Goal: Task Accomplishment & Management: Use online tool/utility

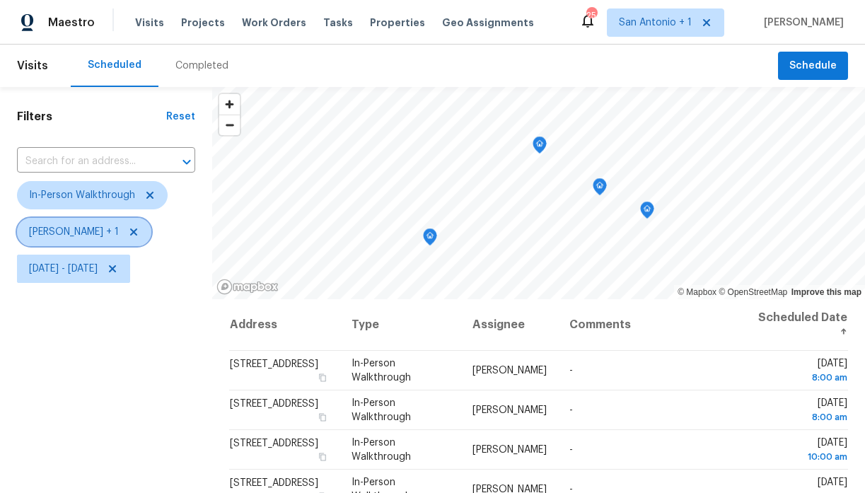
click at [130, 232] on icon at bounding box center [133, 231] width 7 height 7
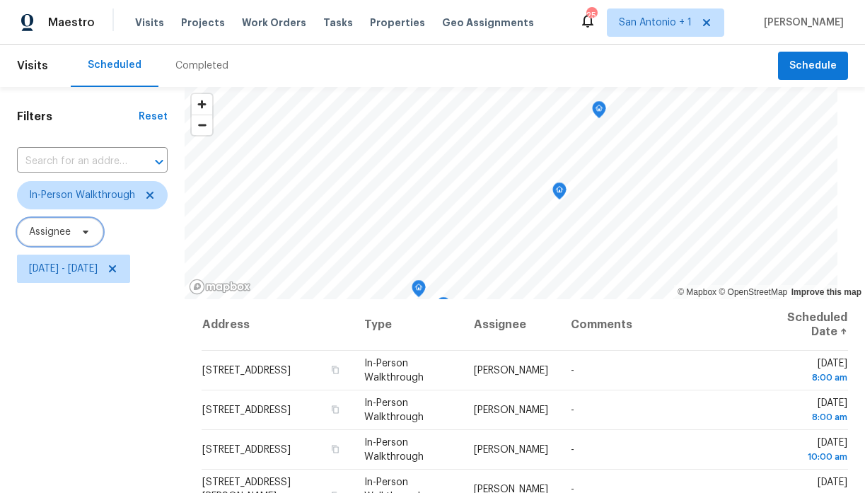
click at [83, 231] on icon at bounding box center [86, 232] width 6 height 4
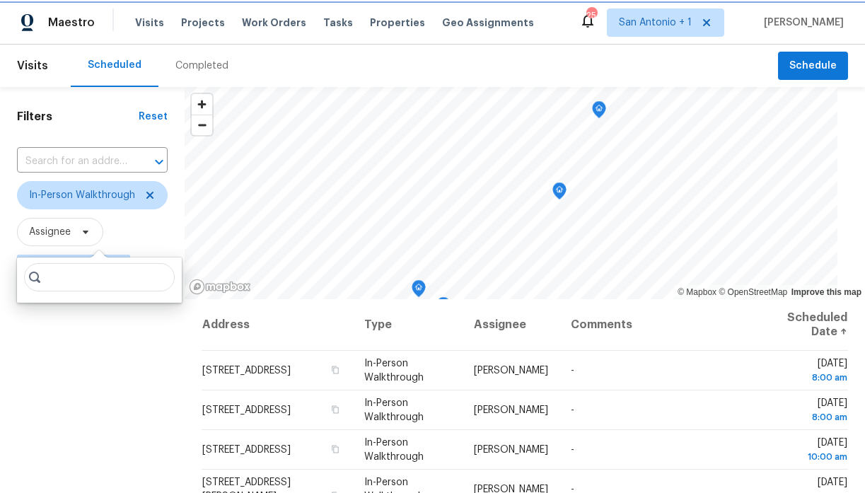
click at [69, 231] on span "Assignee" at bounding box center [50, 232] width 42 height 14
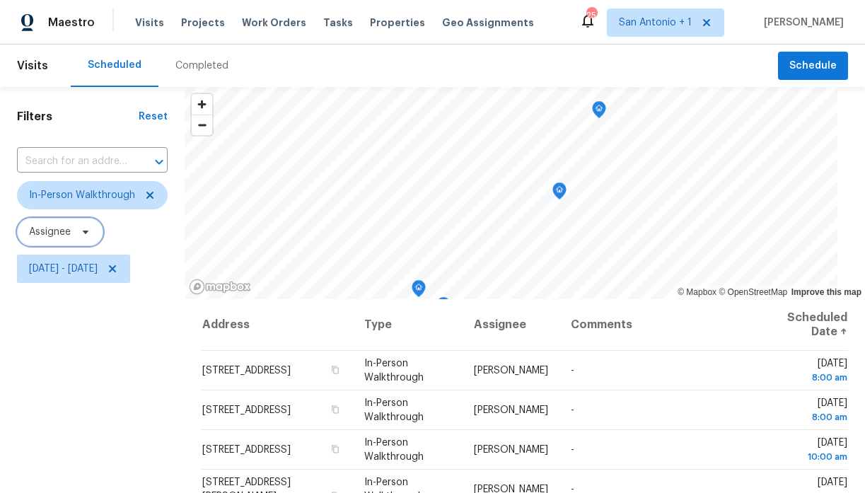
click at [69, 231] on span "Assignee" at bounding box center [50, 232] width 42 height 14
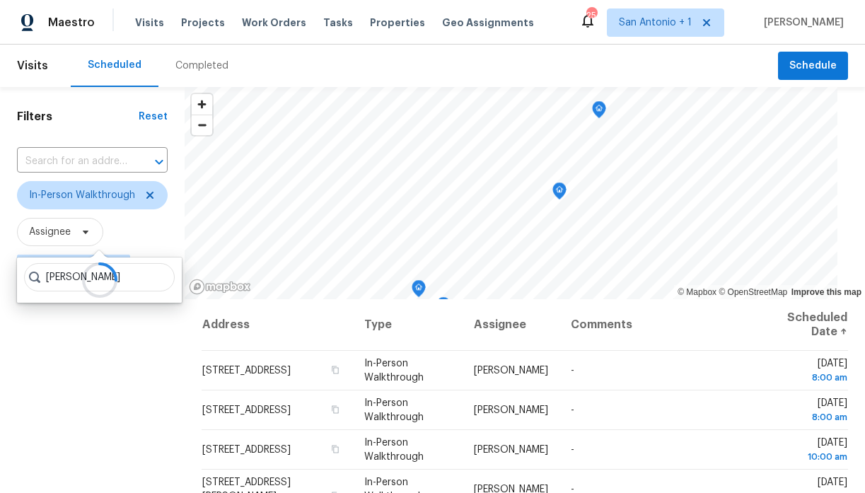
type input "chris fuentes"
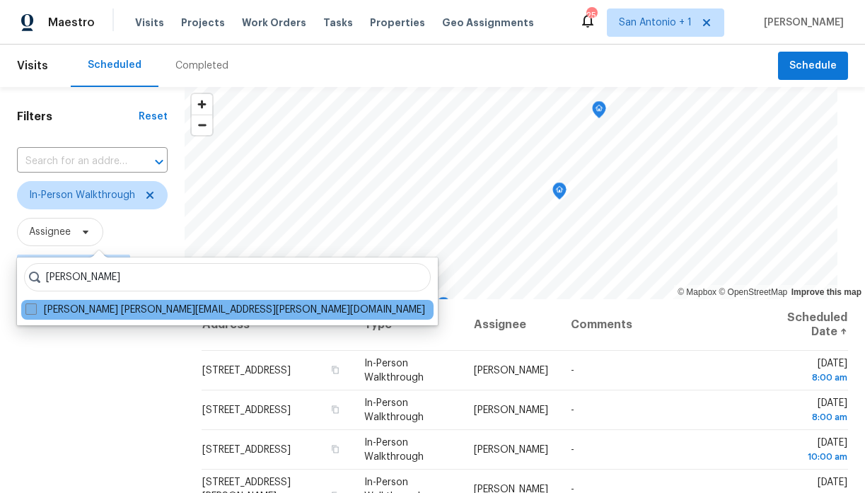
click at [114, 310] on label "Chris Fuentes chris.fuentes@opendoor.com" at bounding box center [224, 310] width 399 height 14
click at [35, 310] on input "Chris Fuentes chris.fuentes@opendoor.com" at bounding box center [29, 307] width 9 height 9
checkbox input "true"
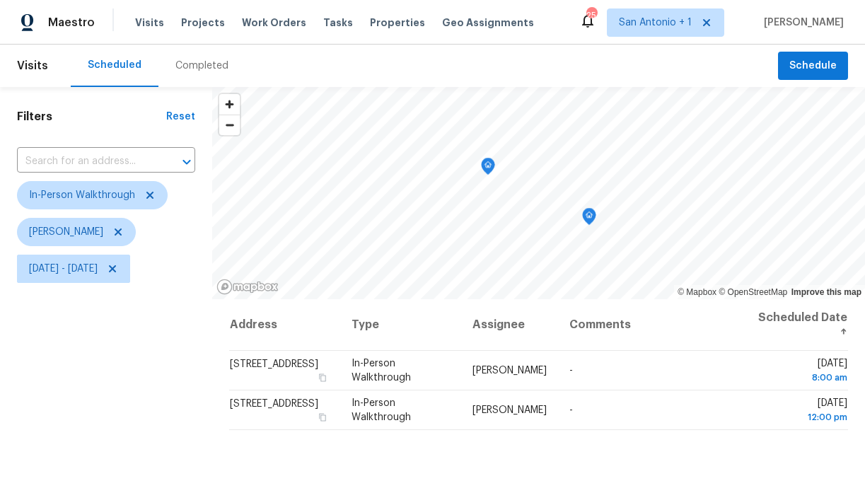
click at [484, 166] on icon "Map marker" at bounding box center [487, 166] width 13 height 16
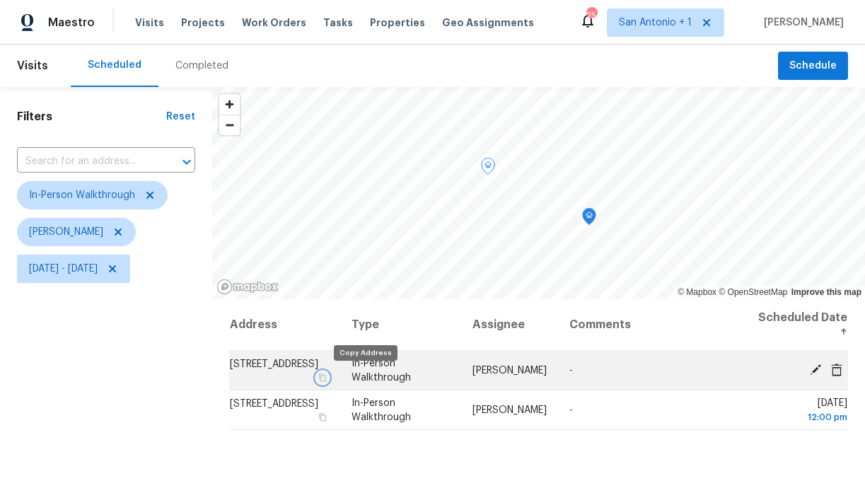
click at [326, 374] on icon "button" at bounding box center [322, 377] width 7 height 8
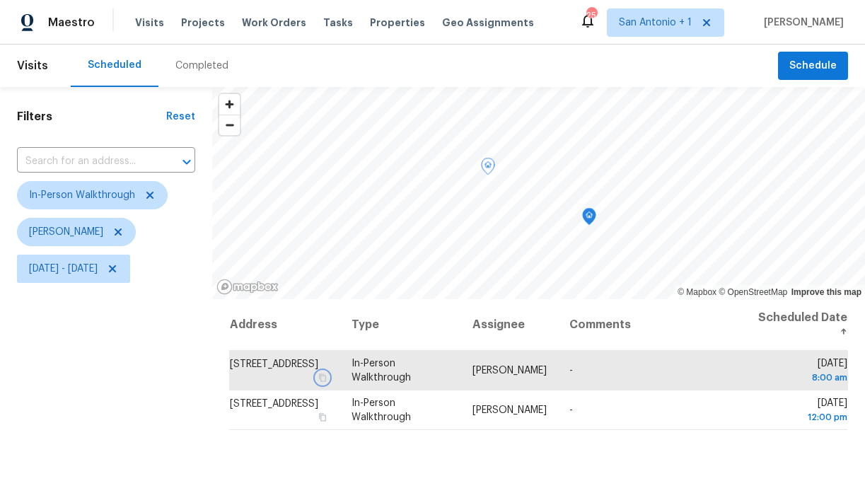
click at [585, 215] on icon "Map marker" at bounding box center [589, 217] width 13 height 16
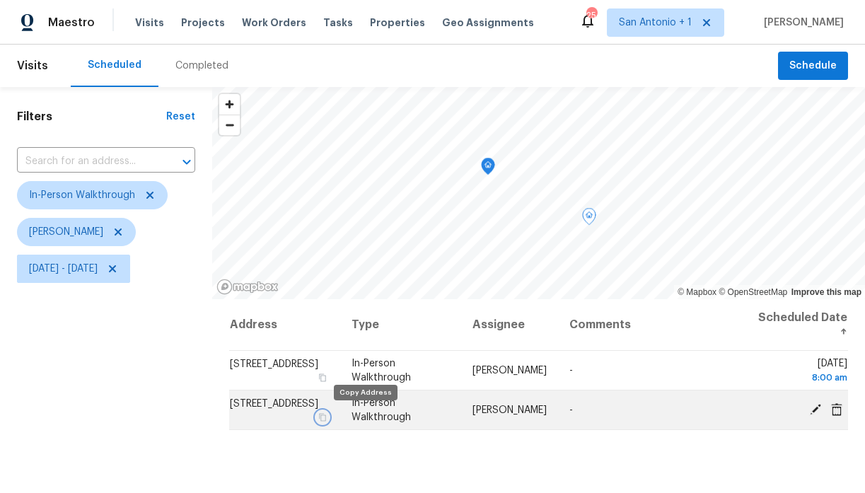
click at [326, 415] on icon "button" at bounding box center [322, 417] width 7 height 8
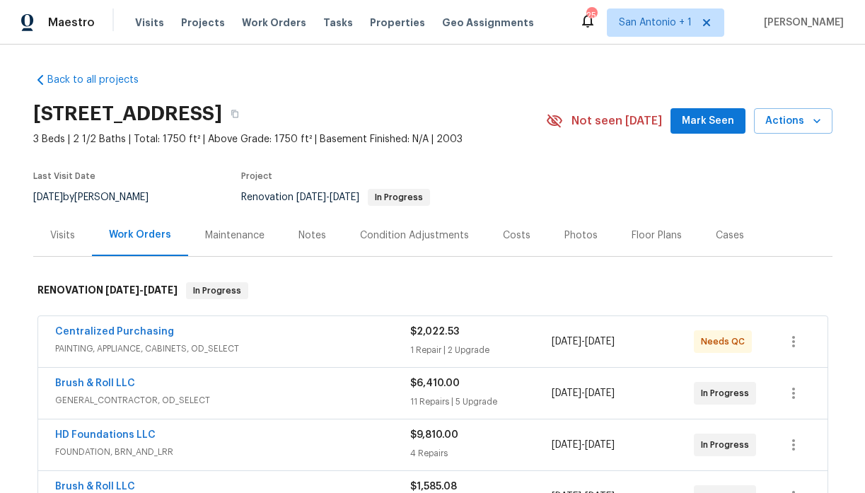
click at [712, 115] on span "Mark Seen" at bounding box center [708, 121] width 52 height 18
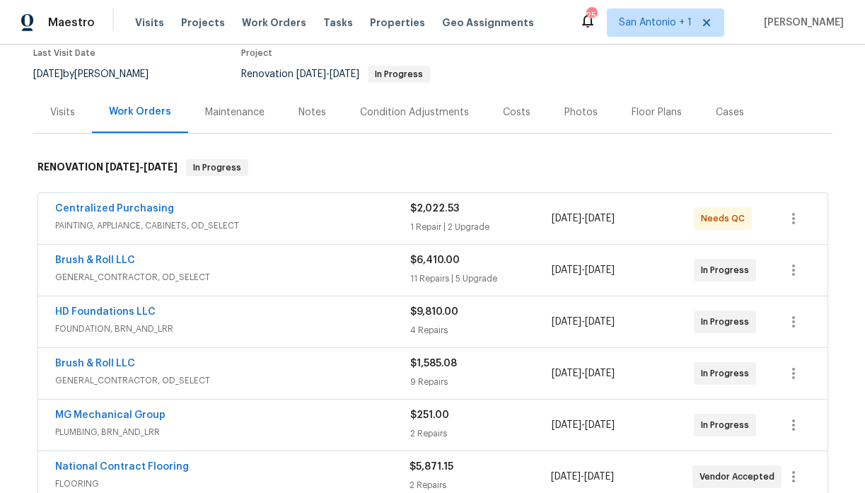
scroll to position [106, 0]
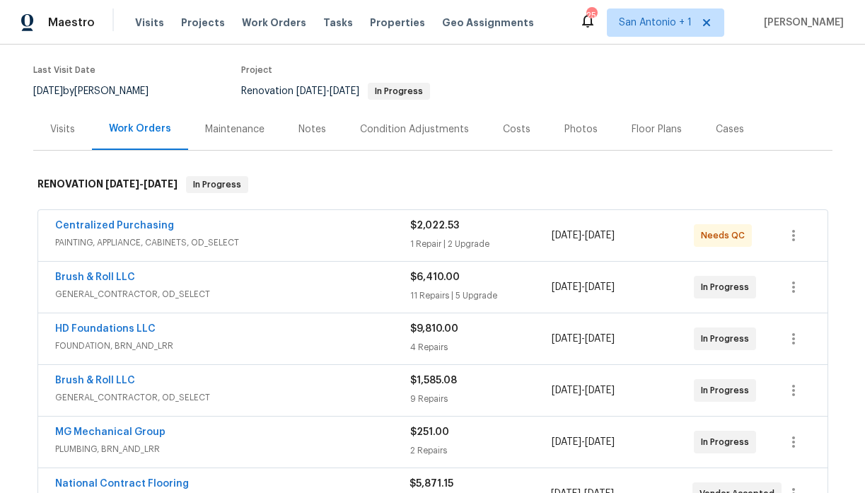
click at [310, 131] on div "Notes" at bounding box center [312, 129] width 28 height 14
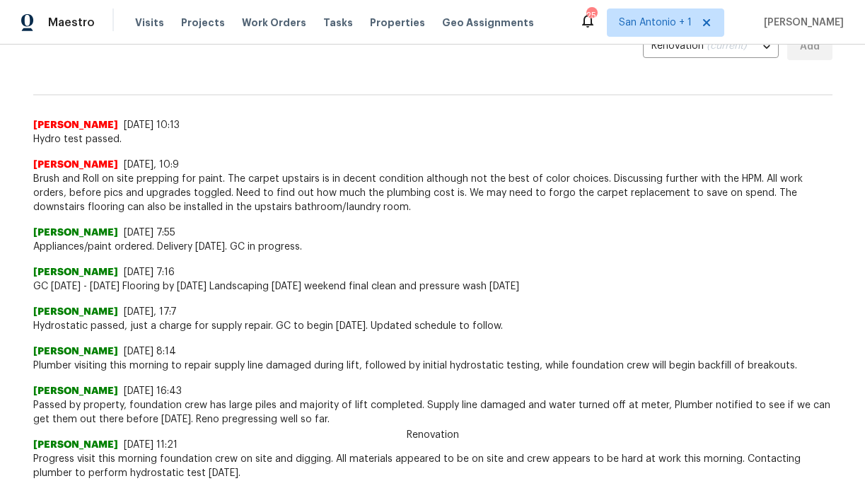
scroll to position [347, 0]
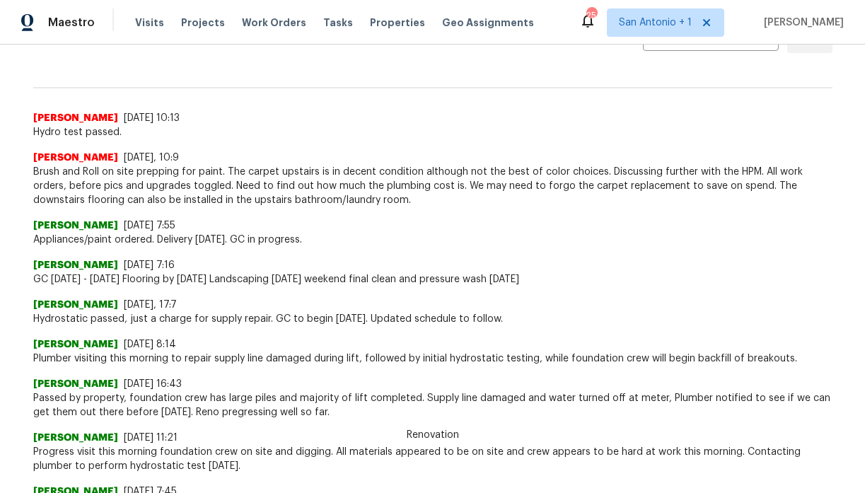
click at [170, 281] on span "GC [DATE] - [DATE] Flooring by [DATE] Landscaping [DATE] weekend final clean an…" at bounding box center [432, 279] width 799 height 14
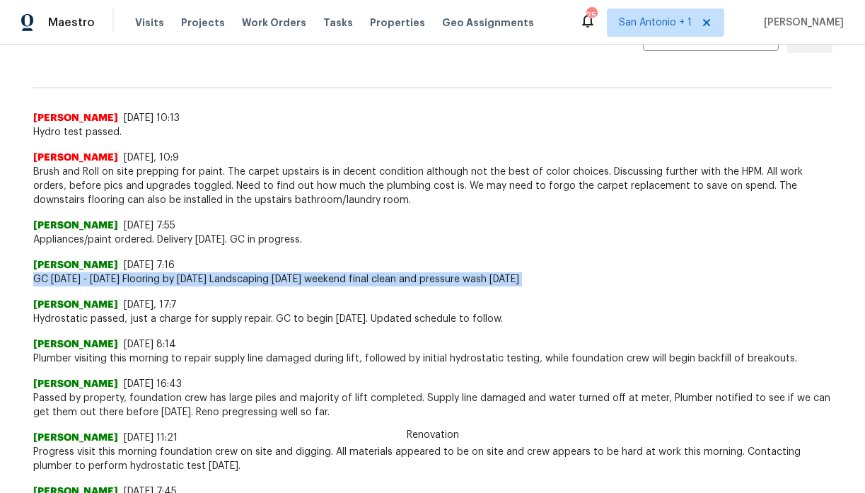
click at [170, 281] on span "GC [DATE] - [DATE] Flooring by [DATE] Landscaping [DATE] weekend final clean an…" at bounding box center [432, 279] width 799 height 14
copy span "GC [DATE] - [DATE] Flooring by [DATE] Landscaping [DATE] weekend final clean an…"
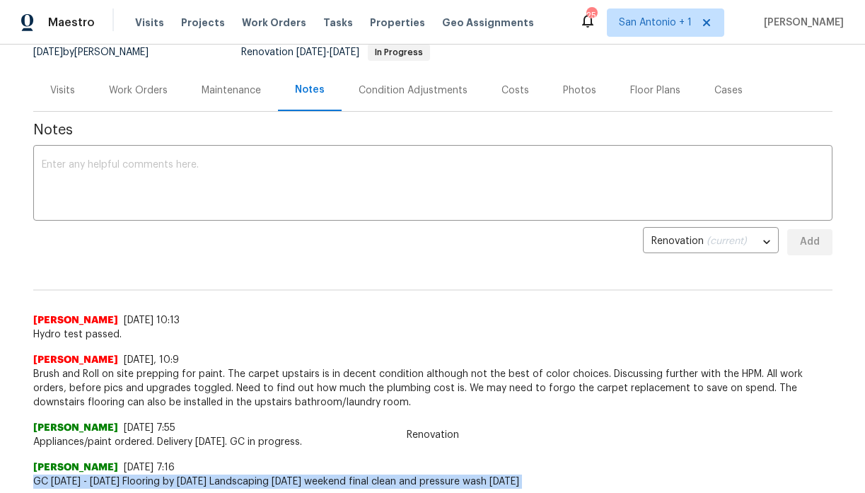
scroll to position [139, 0]
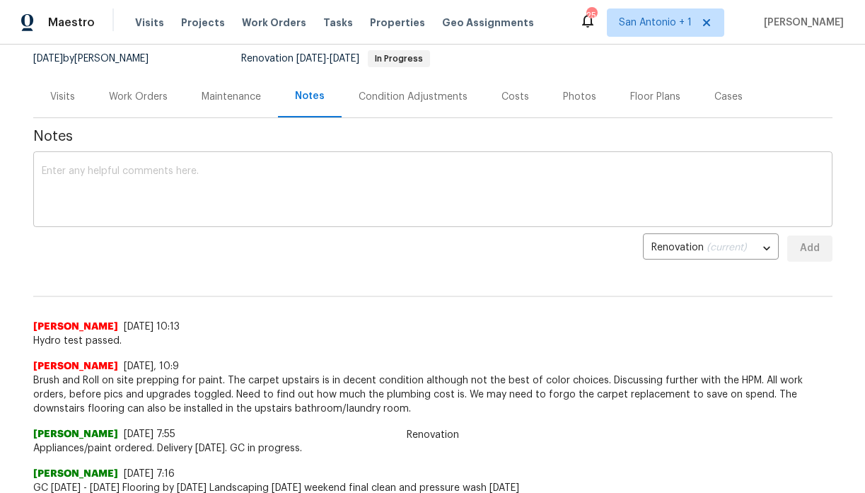
click at [177, 174] on textarea at bounding box center [433, 190] width 782 height 49
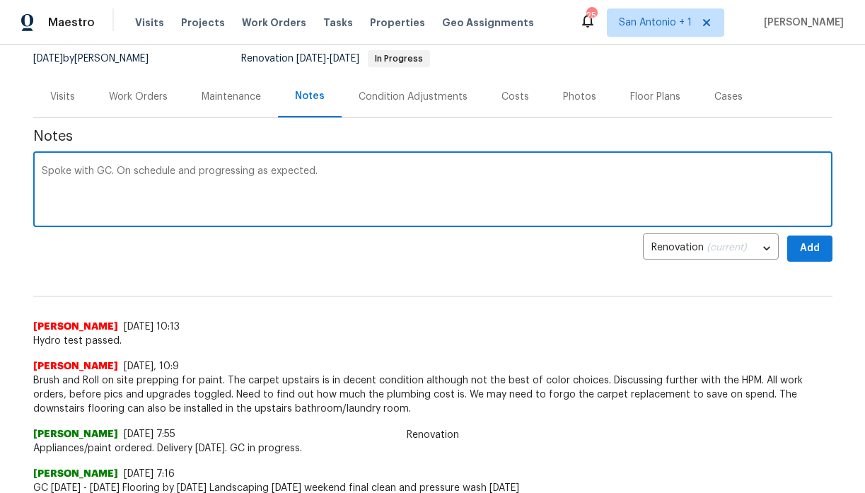
paste textarea "GC [DATE] - [DATE] Flooring by [DATE] Landscaping [DATE] weekend final clean an…"
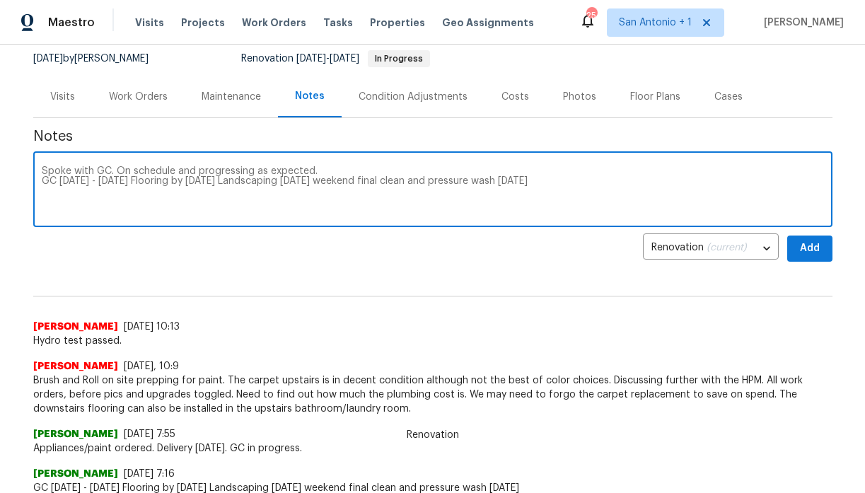
click at [146, 183] on textarea "Spoke with GC. On schedule and progressing as expected. GC [DATE] - [DATE] Floo…" at bounding box center [433, 190] width 782 height 49
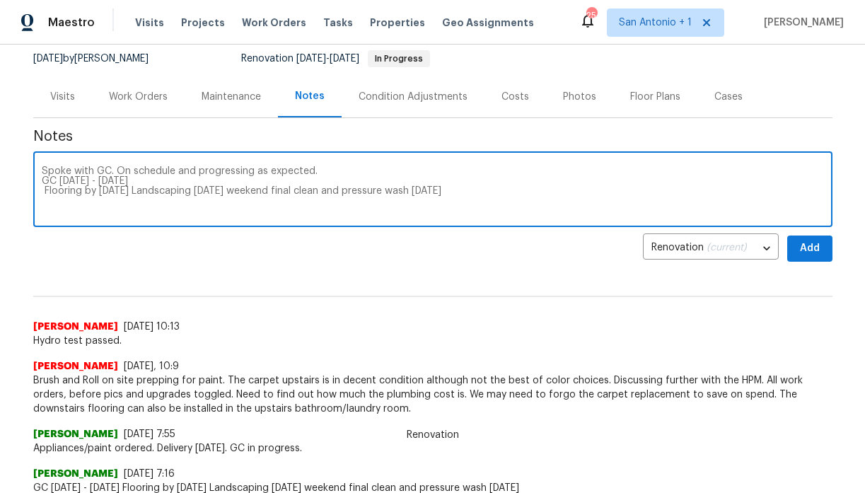
click at [135, 193] on textarea "Spoke with GC. On schedule and progressing as expected. GC [DATE] - [DATE] Floo…" at bounding box center [433, 190] width 782 height 49
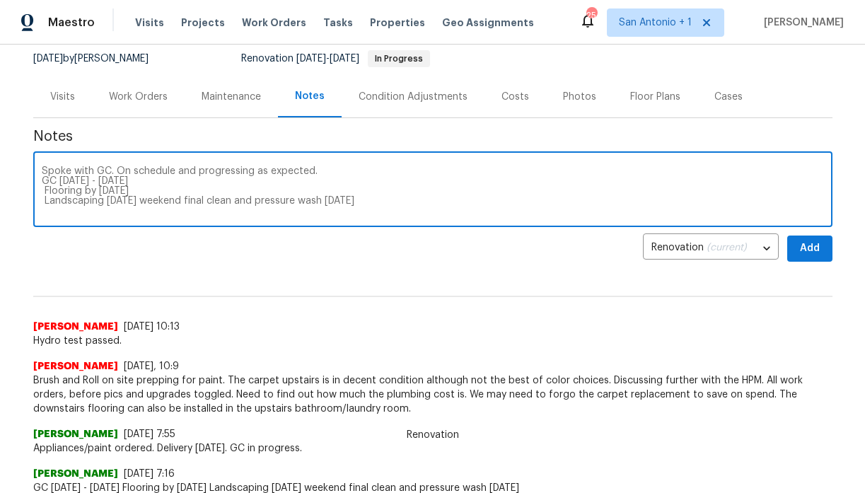
click at [188, 202] on textarea "Spoke with GC. On schedule and progressing as expected. GC [DATE] - [DATE] Floo…" at bounding box center [433, 190] width 782 height 49
click at [323, 173] on textarea "Spoke with GC. On schedule and progressing as expected. GC [DATE] - [DATE] Floo…" at bounding box center [433, 190] width 782 height 49
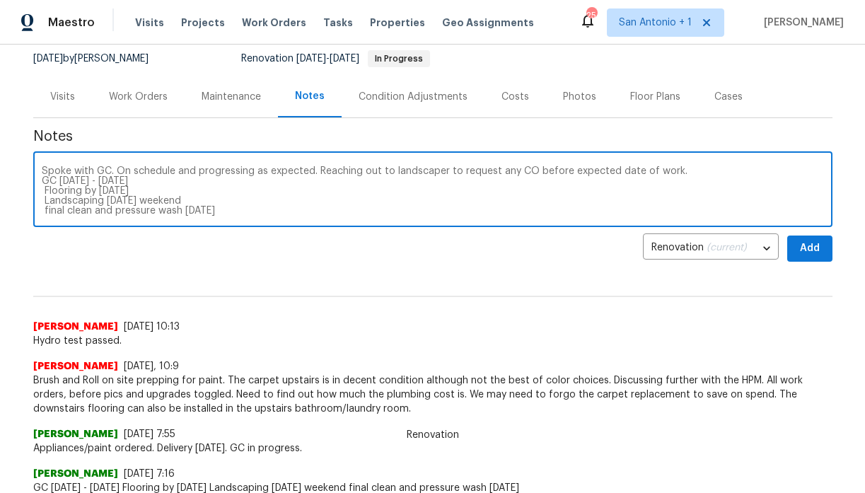
type textarea "Spoke with GC. On schedule and progressing as expected. Reaching out to landsca…"
click at [806, 246] on span "Add" at bounding box center [809, 249] width 23 height 18
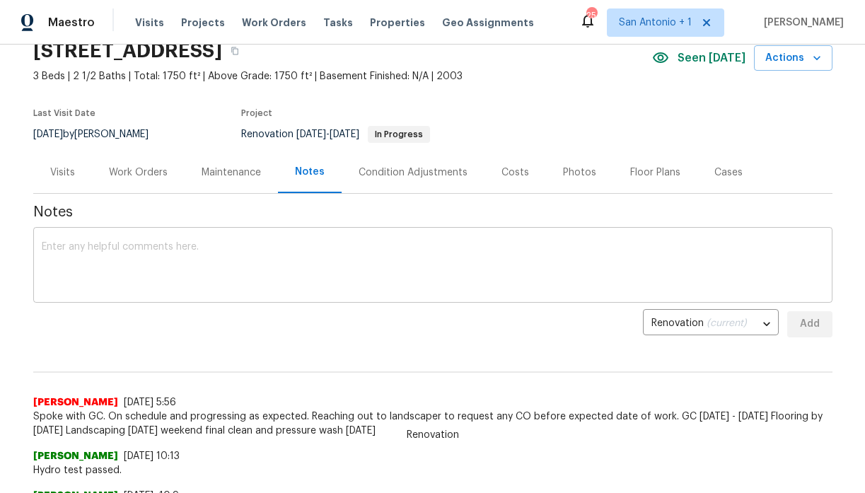
scroll to position [23, 0]
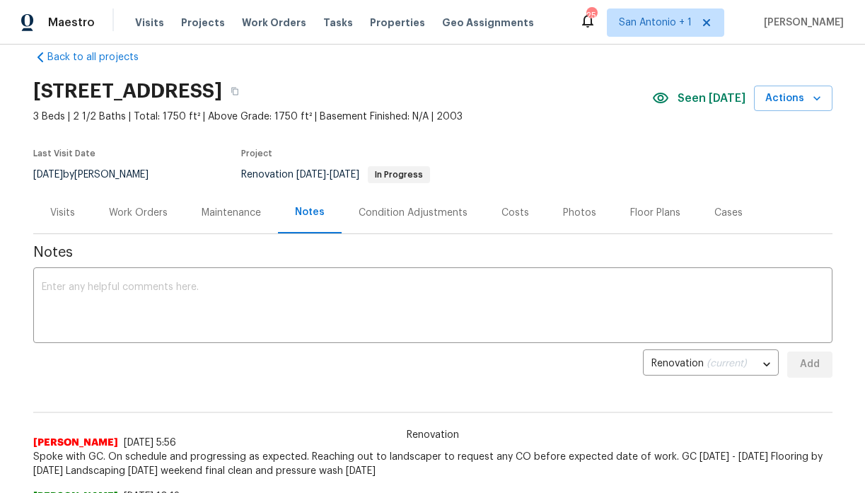
click at [144, 212] on div "Work Orders" at bounding box center [138, 213] width 59 height 14
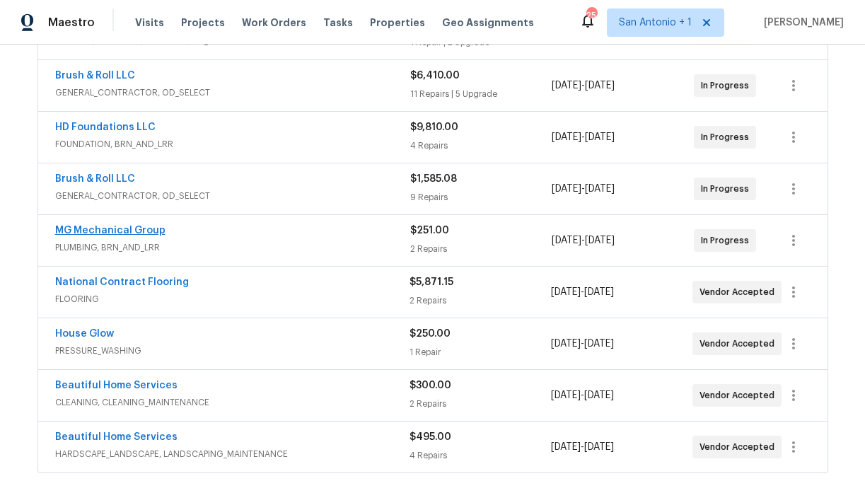
scroll to position [308, 0]
click at [126, 228] on link "MG Mechanical Group" at bounding box center [110, 230] width 110 height 10
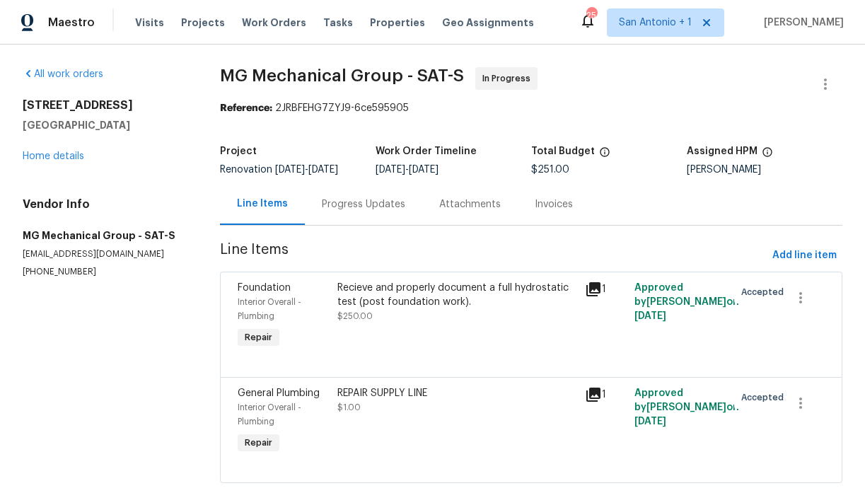
click at [372, 211] on div "Progress Updates" at bounding box center [363, 204] width 83 height 14
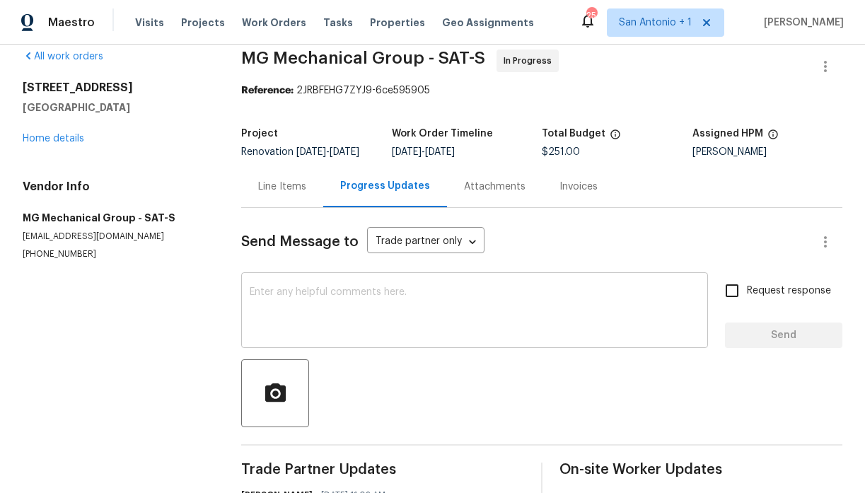
scroll to position [19, 0]
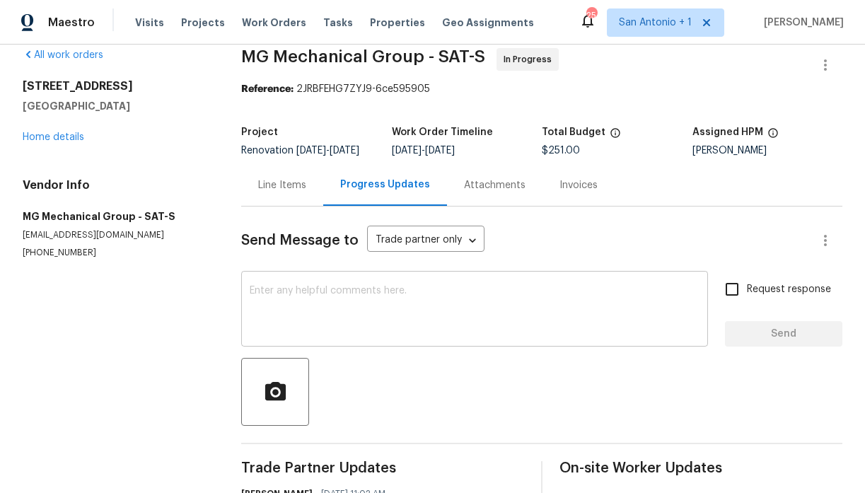
click at [305, 298] on textarea at bounding box center [475, 310] width 450 height 49
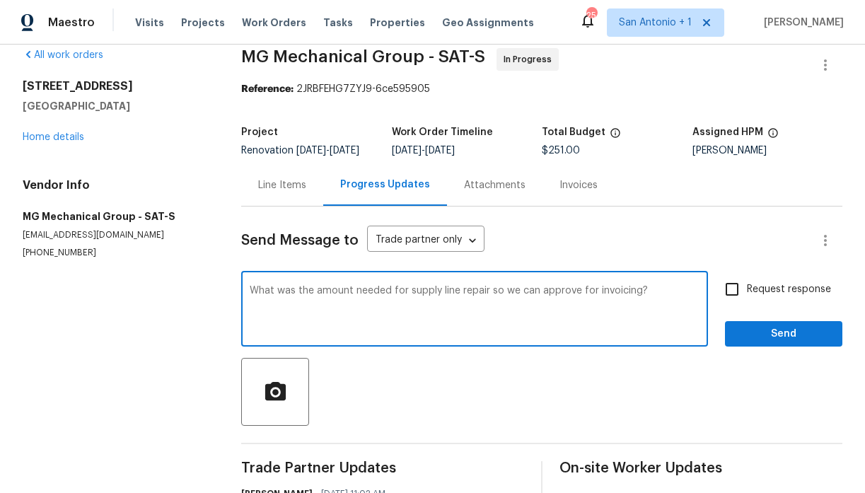
type textarea "What was the amount needed for supply line repair so we can approve for invoici…"
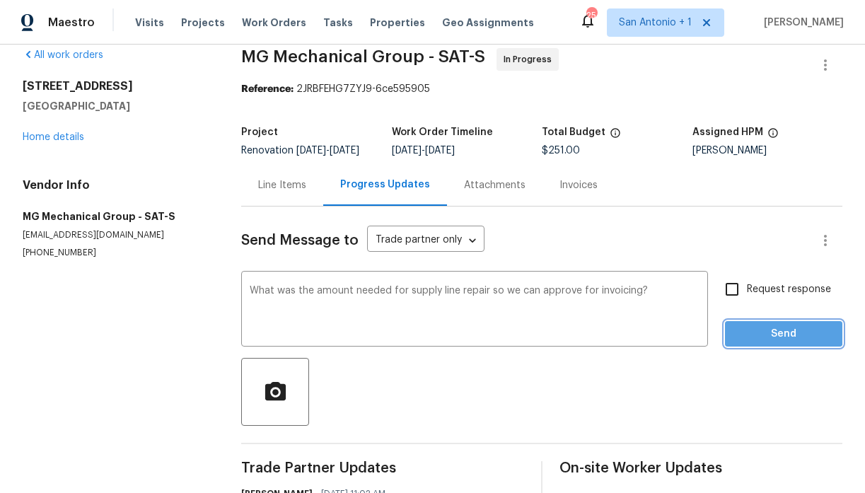
click at [764, 339] on span "Send" at bounding box center [783, 334] width 95 height 18
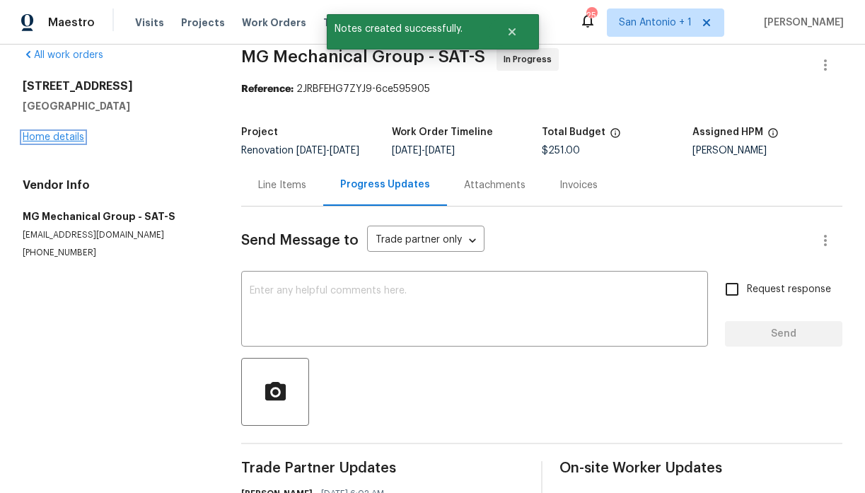
click at [59, 137] on link "Home details" at bounding box center [54, 137] width 62 height 10
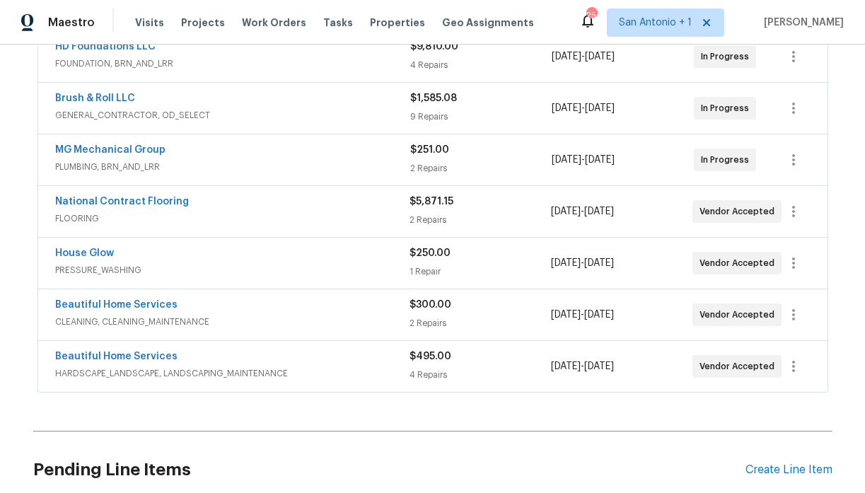
scroll to position [387, 0]
click at [139, 204] on link "National Contract Flooring" at bounding box center [122, 202] width 134 height 10
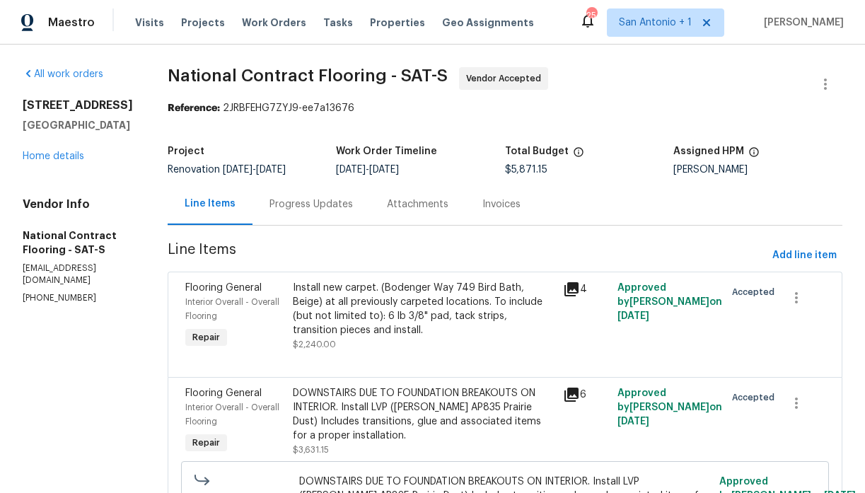
click at [317, 209] on div "Progress Updates" at bounding box center [310, 204] width 83 height 14
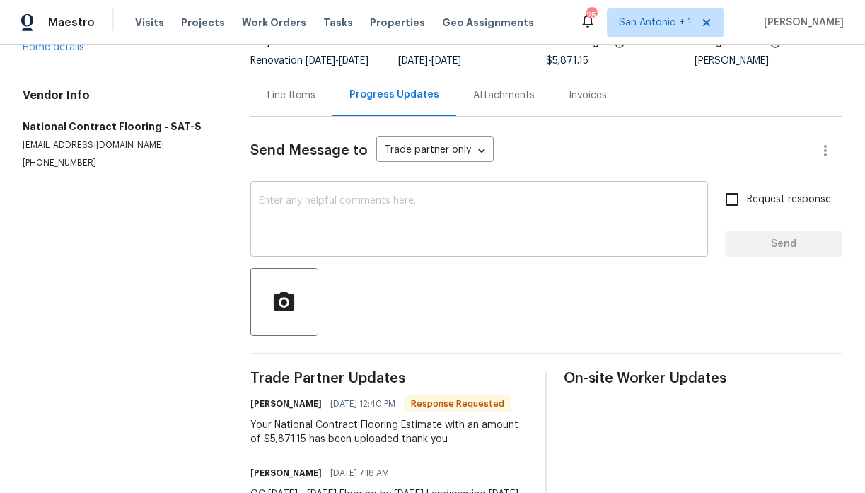
scroll to position [112, 0]
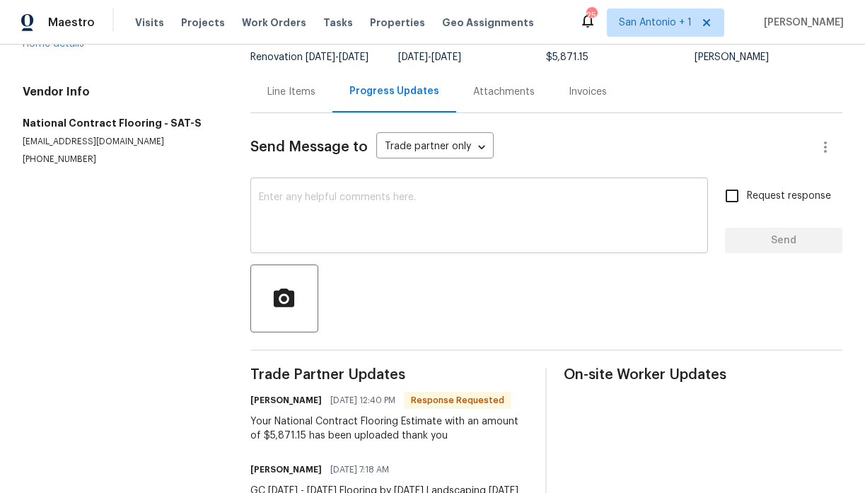
click at [346, 213] on textarea at bounding box center [479, 216] width 440 height 49
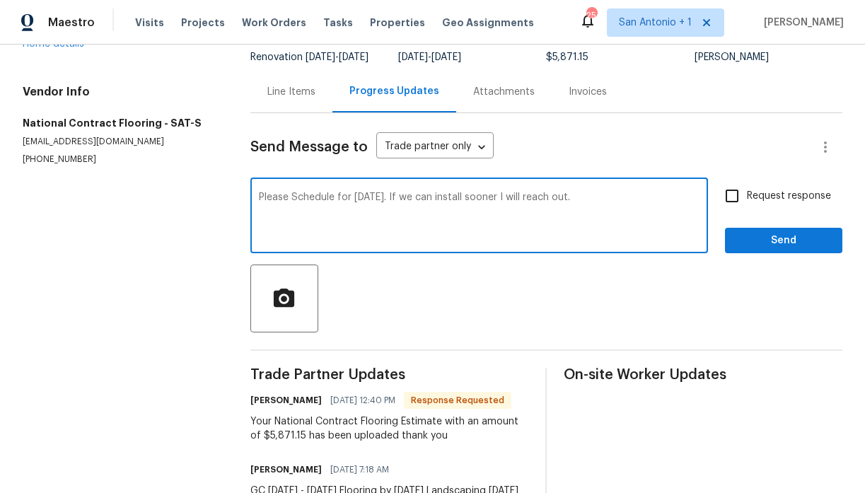
type textarea "Please Schedule for [DATE]. If we can install sooner I will reach out."
click at [804, 254] on button "Send" at bounding box center [783, 241] width 117 height 26
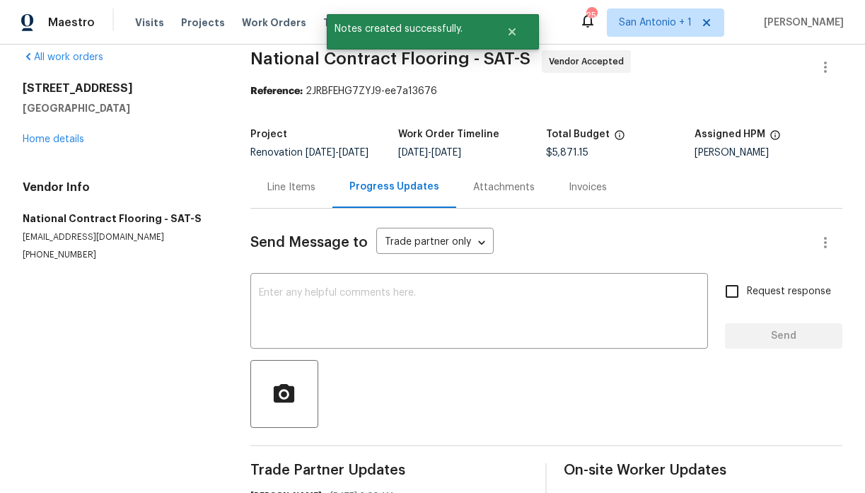
scroll to position [13, 0]
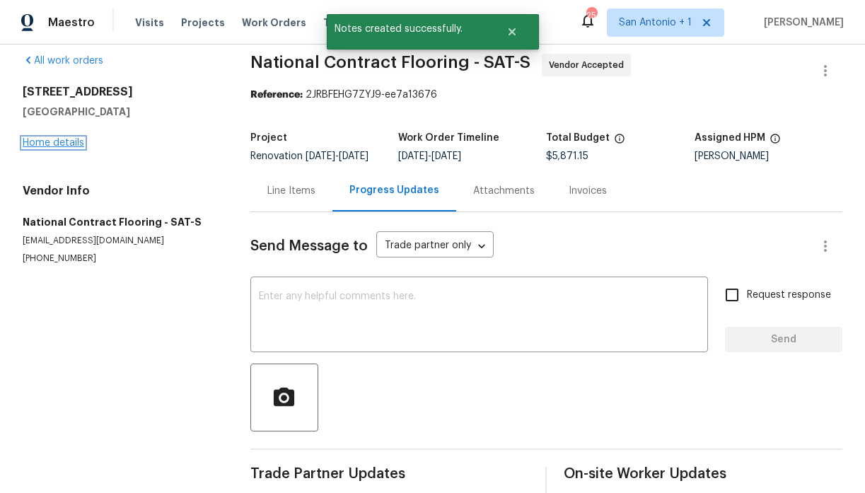
click at [43, 141] on link "Home details" at bounding box center [54, 143] width 62 height 10
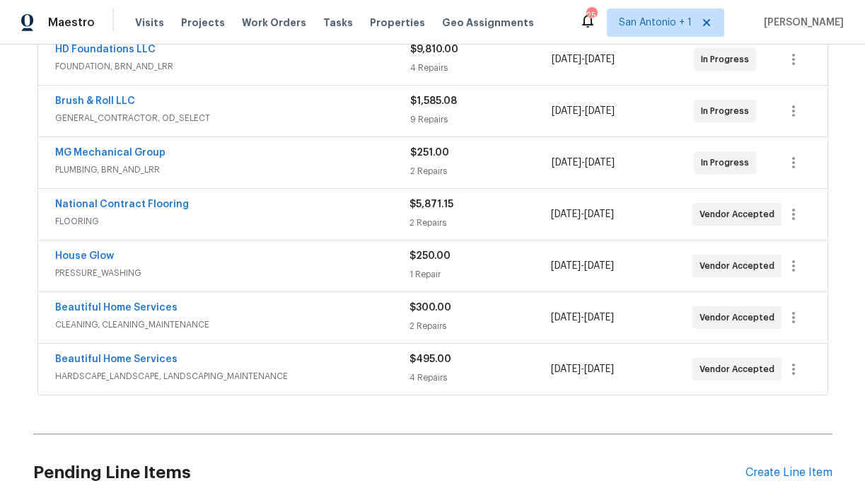
scroll to position [386, 0]
click at [123, 357] on link "Beautiful Home Services" at bounding box center [116, 359] width 122 height 10
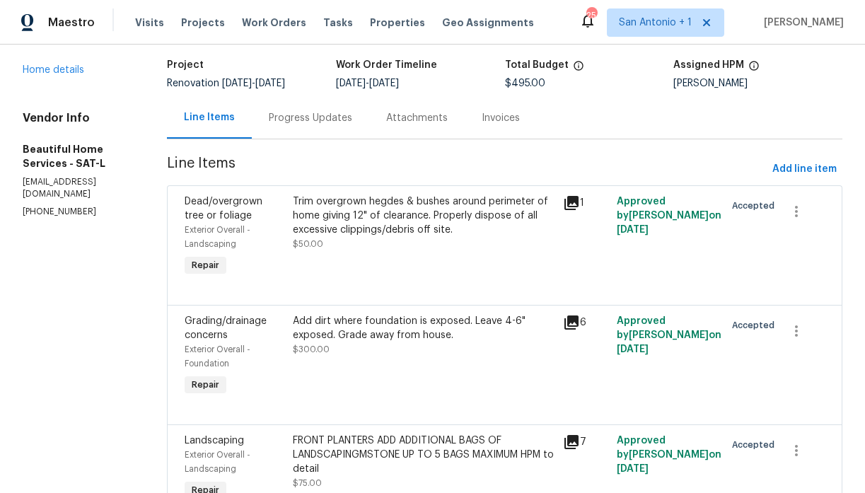
scroll to position [82, 0]
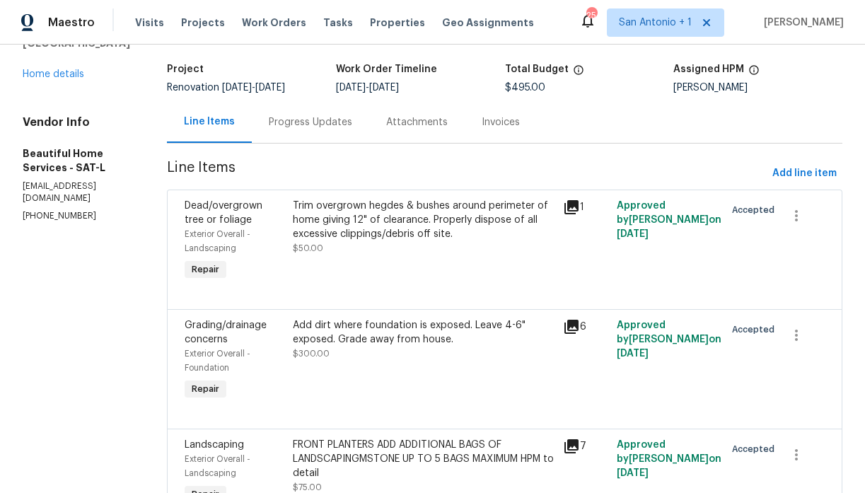
click at [296, 122] on div "Progress Updates" at bounding box center [310, 122] width 83 height 14
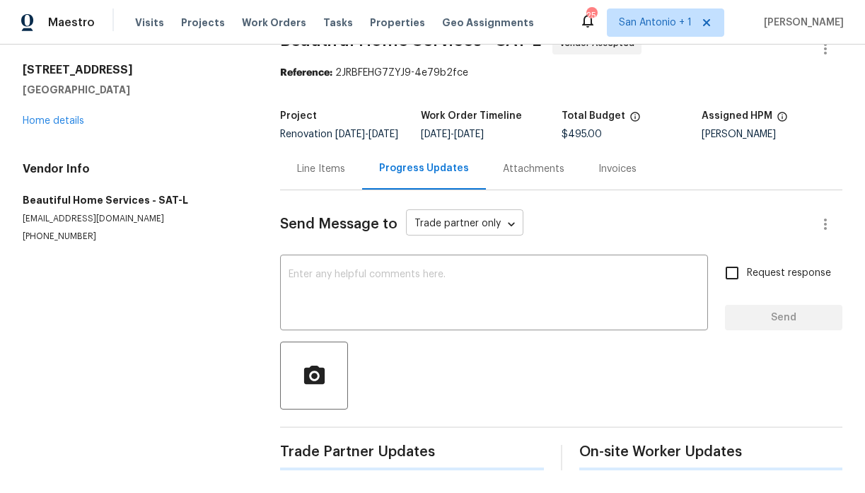
scroll to position [82, 0]
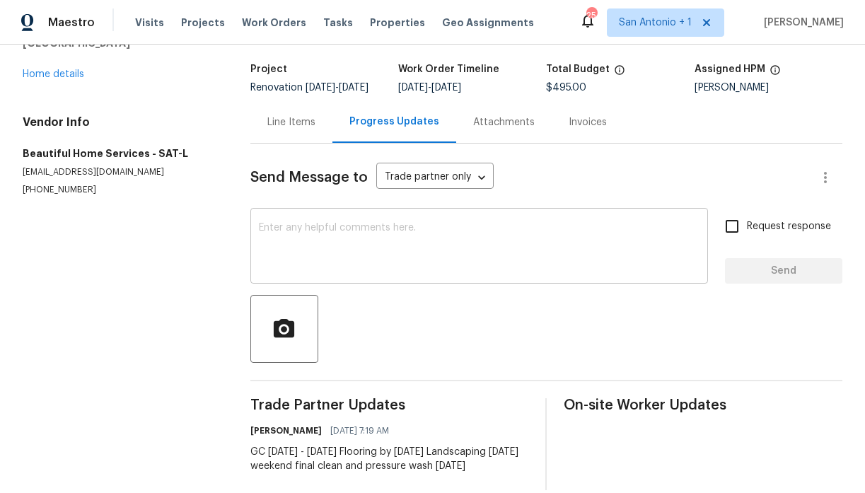
click at [382, 236] on textarea at bounding box center [479, 247] width 440 height 49
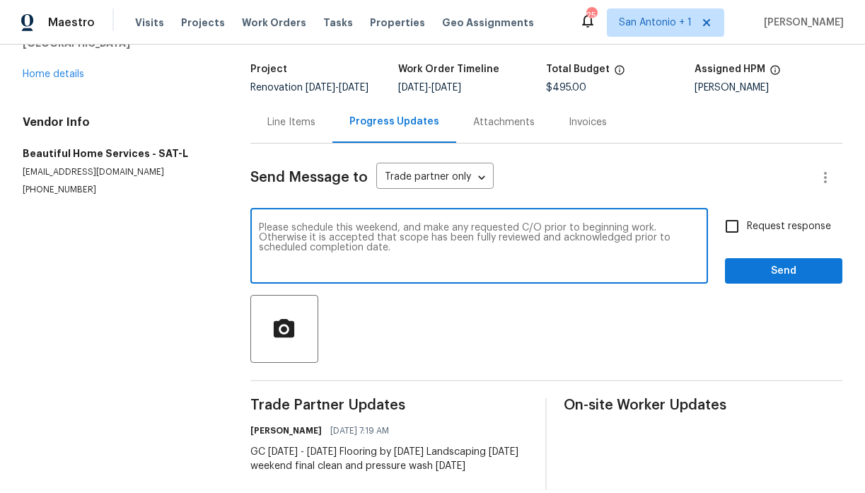
type textarea "Please schedule this weekend, and make any requested C/O prior to beginning wor…"
click at [757, 280] on span "Send" at bounding box center [783, 271] width 95 height 18
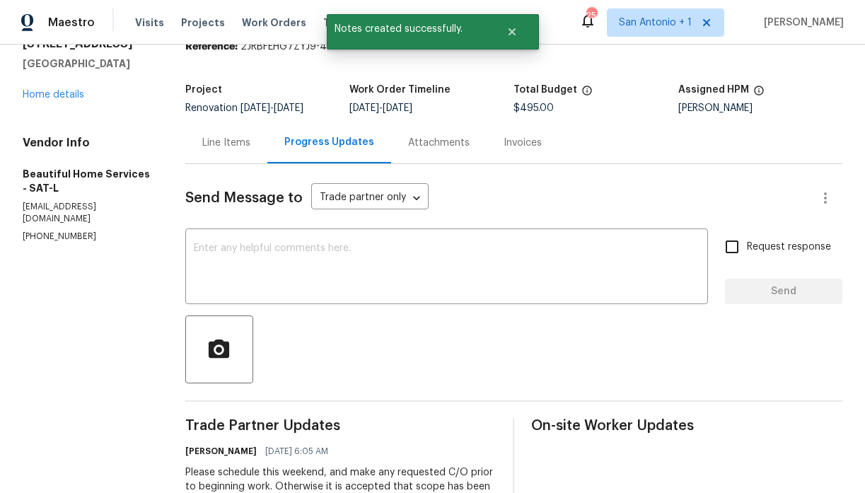
scroll to position [62, 0]
click at [56, 93] on link "Home details" at bounding box center [54, 95] width 62 height 10
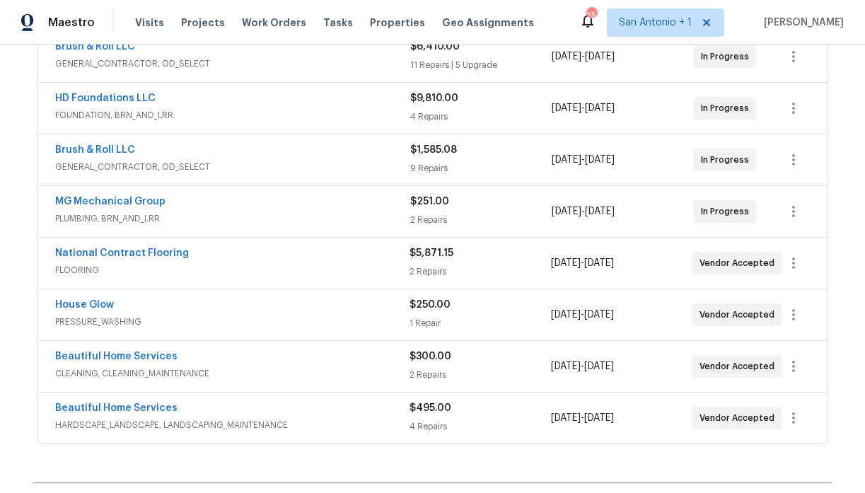
scroll to position [345, 0]
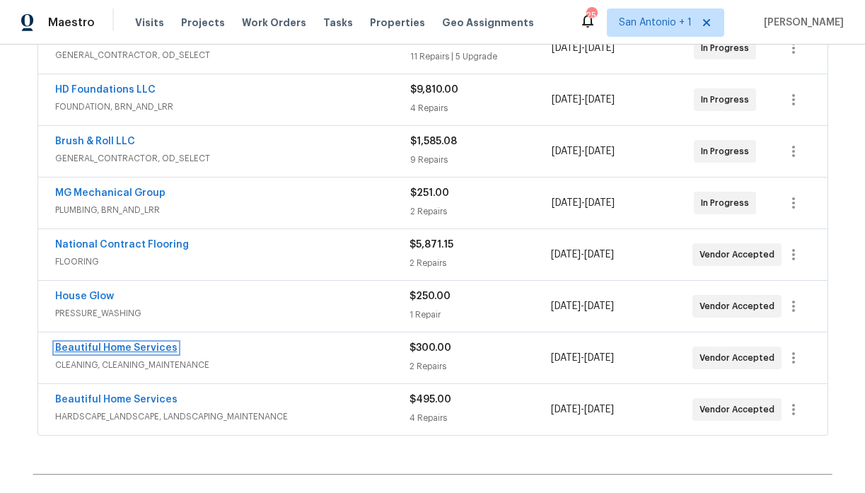
click at [120, 347] on link "Beautiful Home Services" at bounding box center [116, 348] width 122 height 10
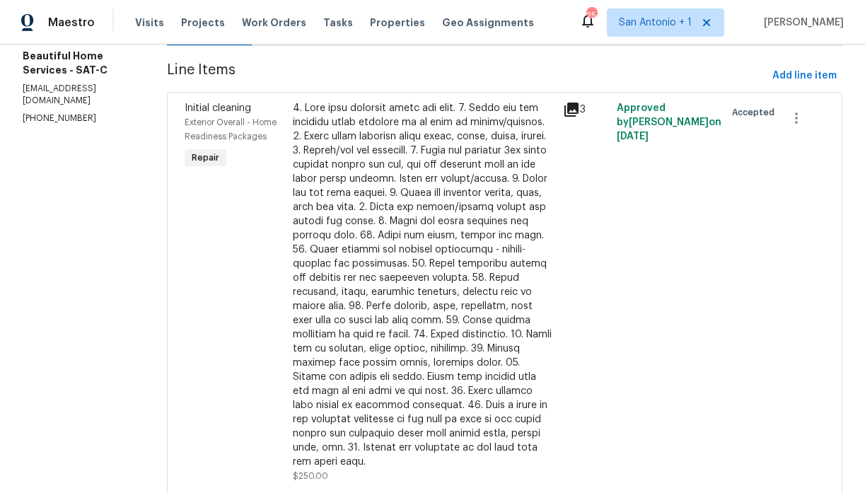
scroll to position [170, 0]
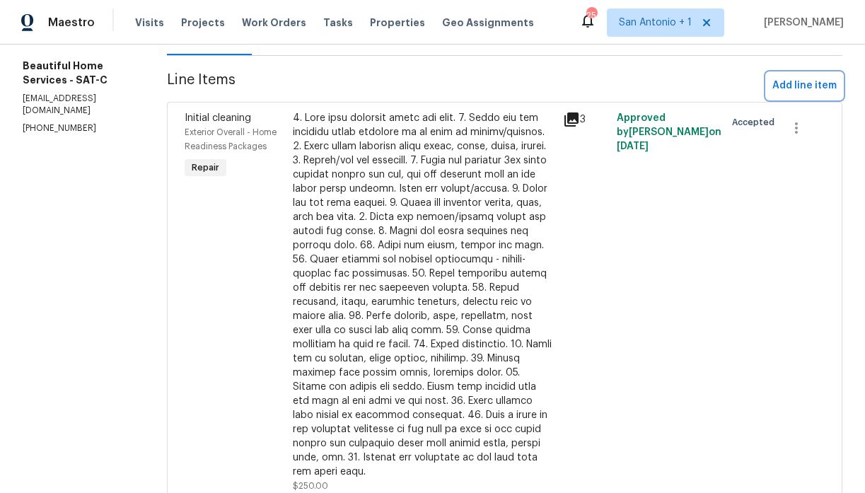
click at [791, 83] on span "Add line item" at bounding box center [804, 86] width 64 height 18
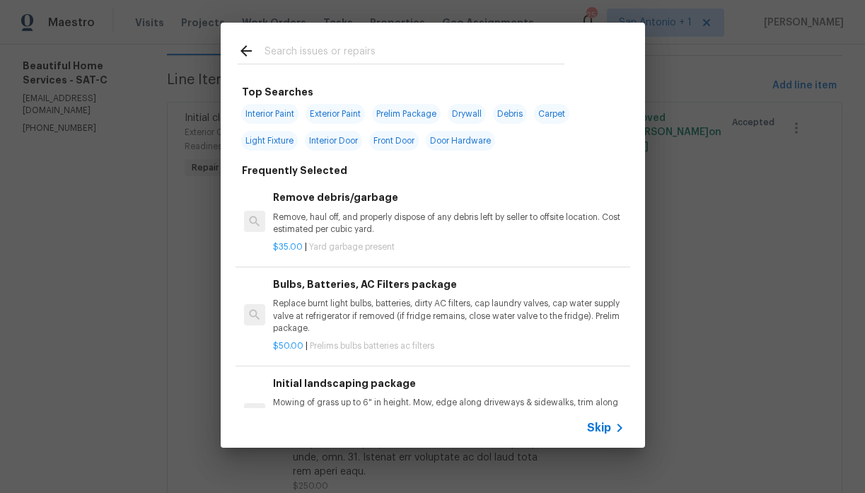
click at [304, 52] on input "text" at bounding box center [414, 52] width 300 height 21
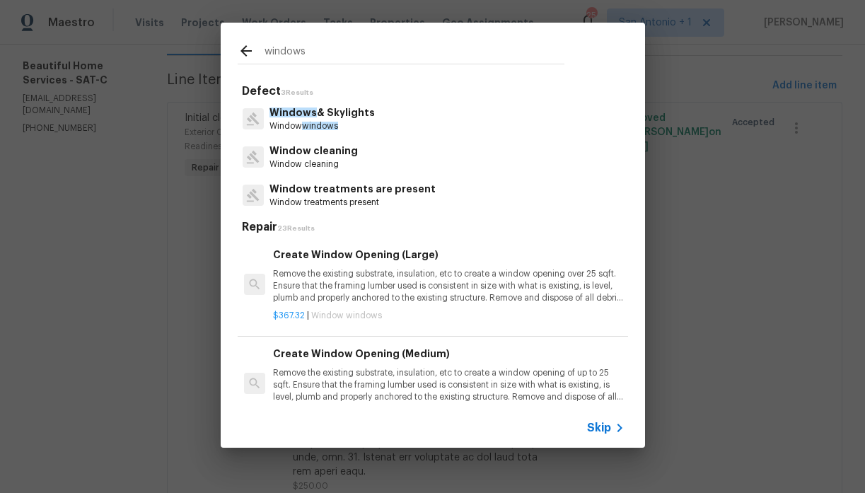
type input "windows"
click at [308, 156] on p "Window cleaning" at bounding box center [313, 151] width 88 height 15
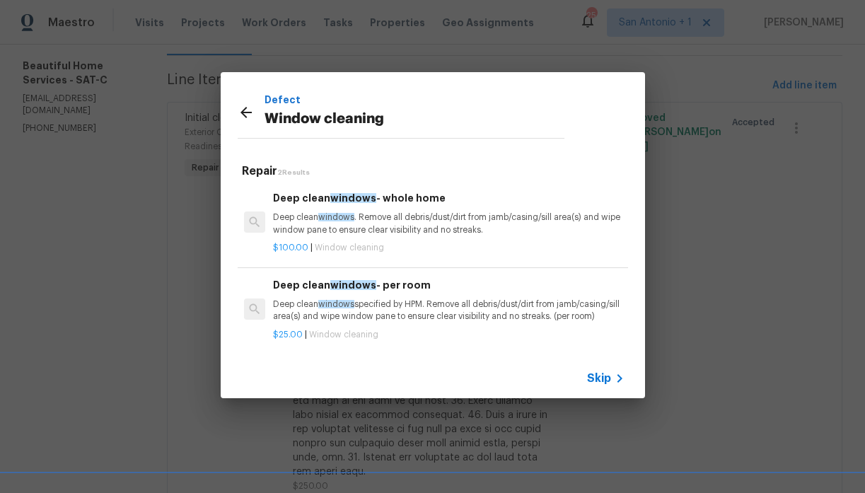
click at [379, 216] on p "Deep clean windows . Remove all debris/dust/dirt from jamb/casing/sill area(s) …" at bounding box center [448, 223] width 351 height 24
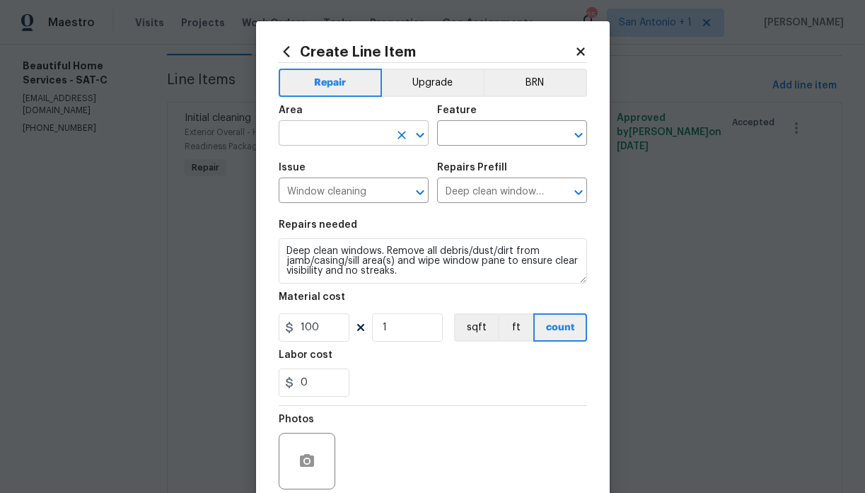
click at [359, 133] on input "text" at bounding box center [334, 135] width 110 height 22
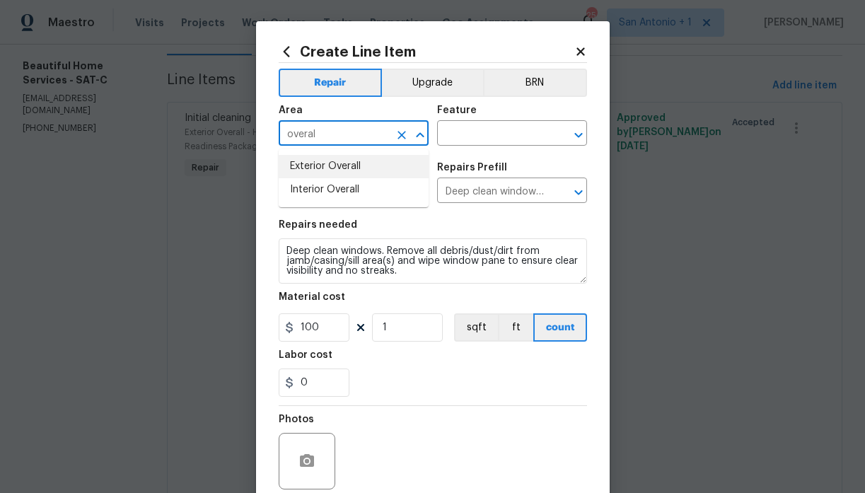
click at [351, 165] on li "Exterior Overall" at bounding box center [354, 166] width 150 height 23
type input "Exterior Overall"
click at [476, 141] on input "text" at bounding box center [492, 135] width 110 height 22
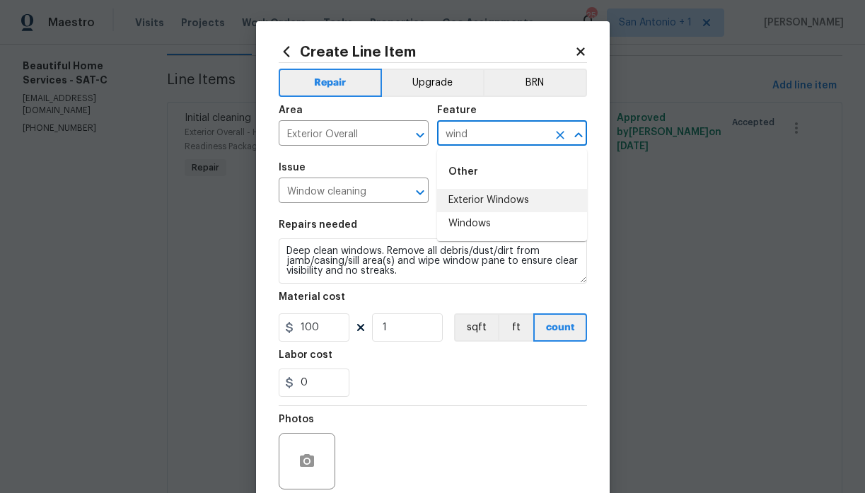
click at [479, 202] on li "Exterior Windows" at bounding box center [512, 200] width 150 height 23
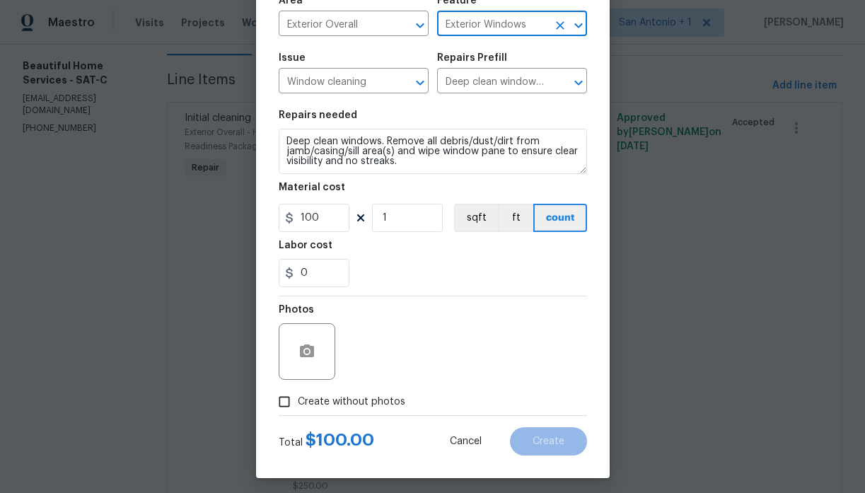
scroll to position [117, 0]
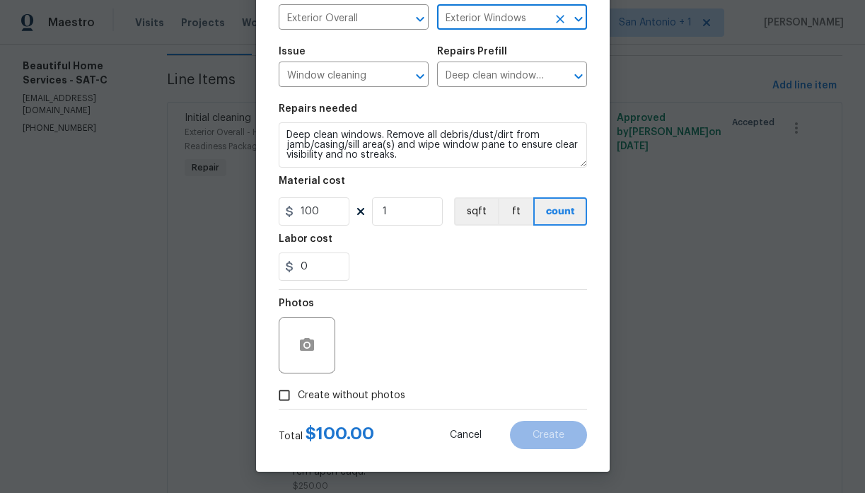
type input "Exterior Windows"
click at [370, 392] on span "Create without photos" at bounding box center [351, 395] width 107 height 15
click at [298, 392] on input "Create without photos" at bounding box center [284, 395] width 27 height 27
checkbox input "true"
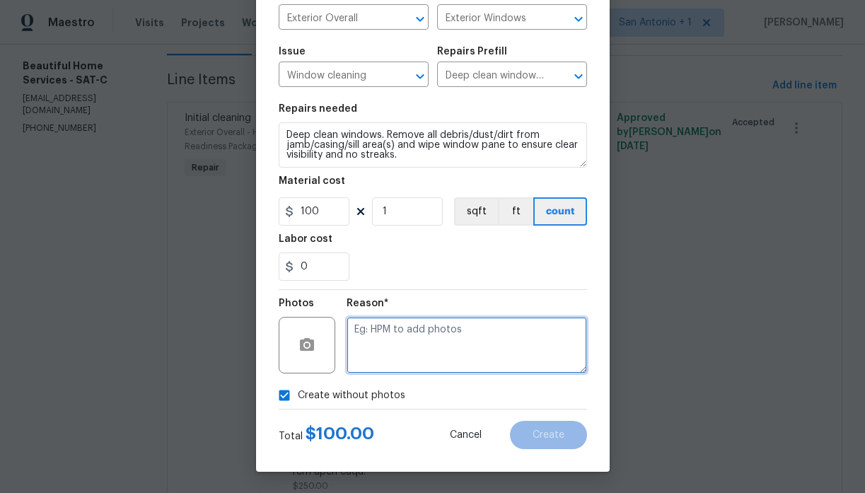
click at [410, 353] on textarea at bounding box center [466, 345] width 240 height 57
type textarea "HPM to add."
drag, startPoint x: 518, startPoint y: 146, endPoint x: 507, endPoint y: 157, distance: 15.0
click at [507, 157] on textarea "Deep clean windows. Remove all debris/dust/dirt from jamb/casing/sill area(s) a…" at bounding box center [433, 144] width 308 height 45
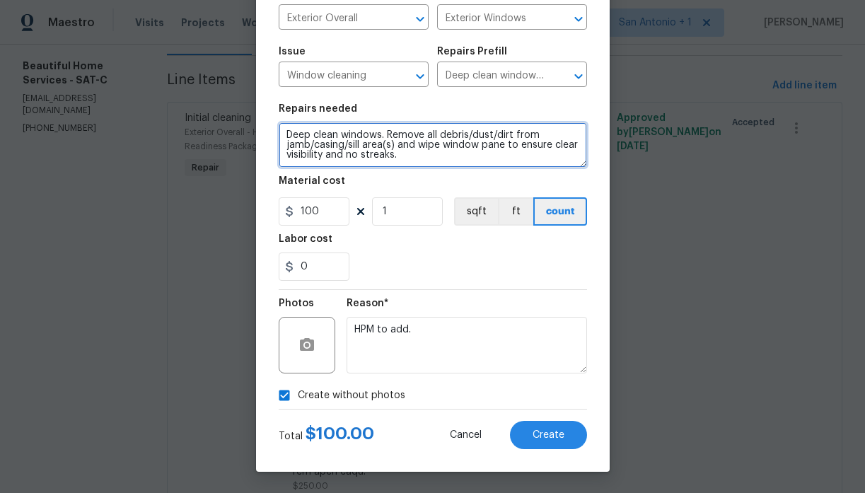
click at [519, 146] on textarea "Deep clean windows. Remove all debris/dust/dirt from jamb/casing/sill area(s) a…" at bounding box center [433, 144] width 308 height 45
click at [516, 146] on textarea "Deep clean windows. Remove all debris/dust/dirt from jamb/casing/sill area(s) a…" at bounding box center [433, 144] width 308 height 45
click at [392, 156] on textarea "Deep clean windows. Remove all debris/dust/dirt from jamb/casing/sill area(s) a…" at bounding box center [433, 144] width 308 height 45
type textarea "Deep clean windows. Remove all debris/dust/dirt from jamb/casing/sill area(s) a…"
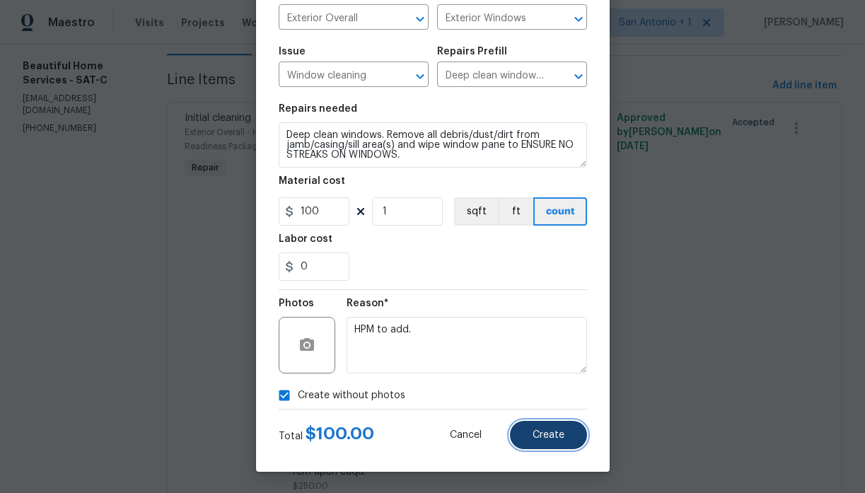
click at [549, 434] on span "Create" at bounding box center [548, 435] width 32 height 11
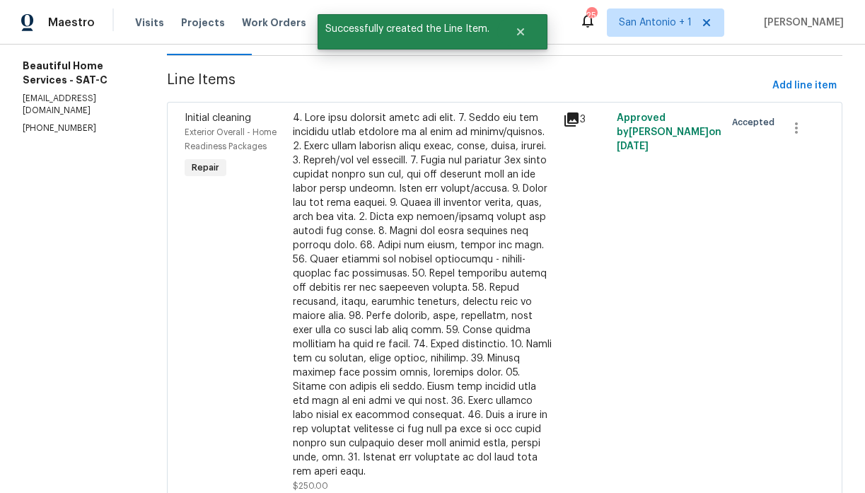
scroll to position [0, 0]
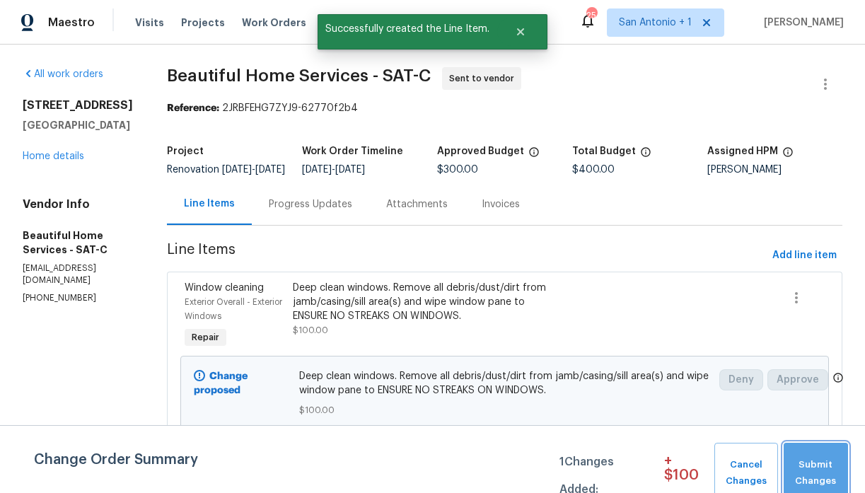
click at [807, 456] on button "Submit Changes" at bounding box center [815, 473] width 64 height 61
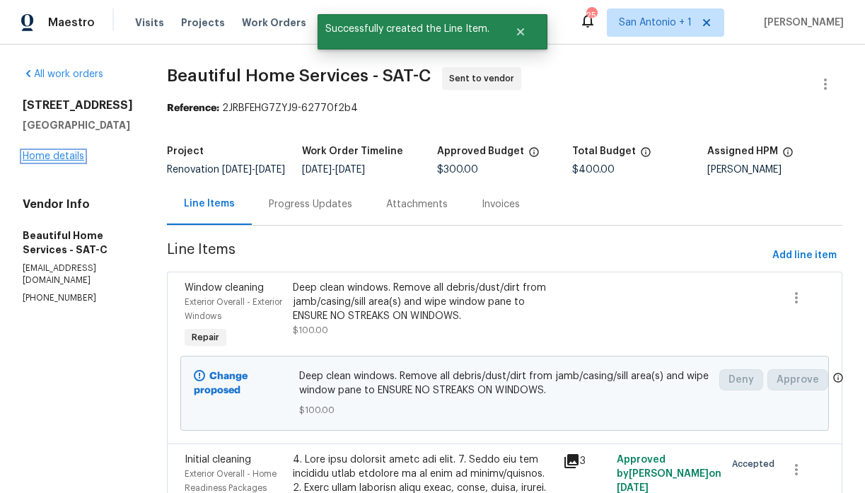
click at [61, 161] on link "Home details" at bounding box center [54, 156] width 62 height 10
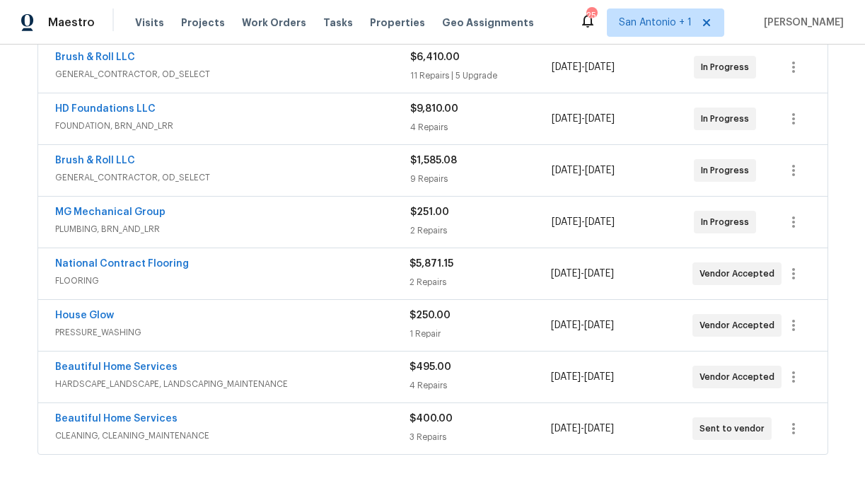
scroll to position [330, 0]
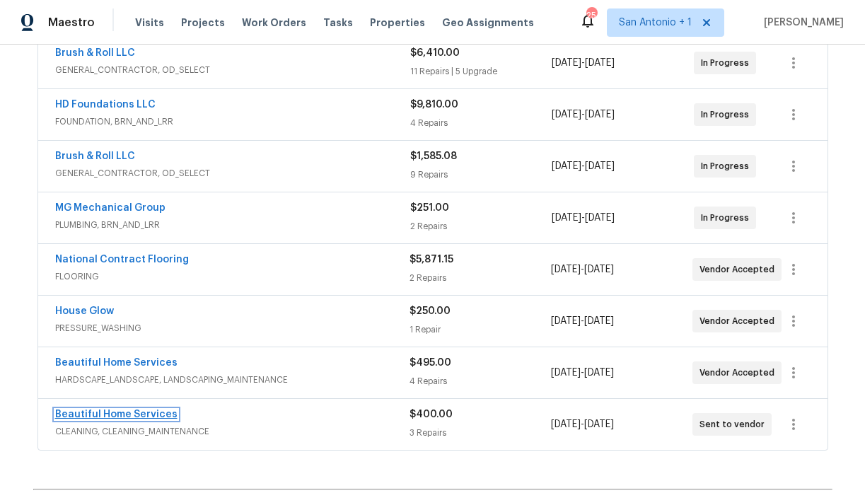
click at [127, 413] on link "Beautiful Home Services" at bounding box center [116, 414] width 122 height 10
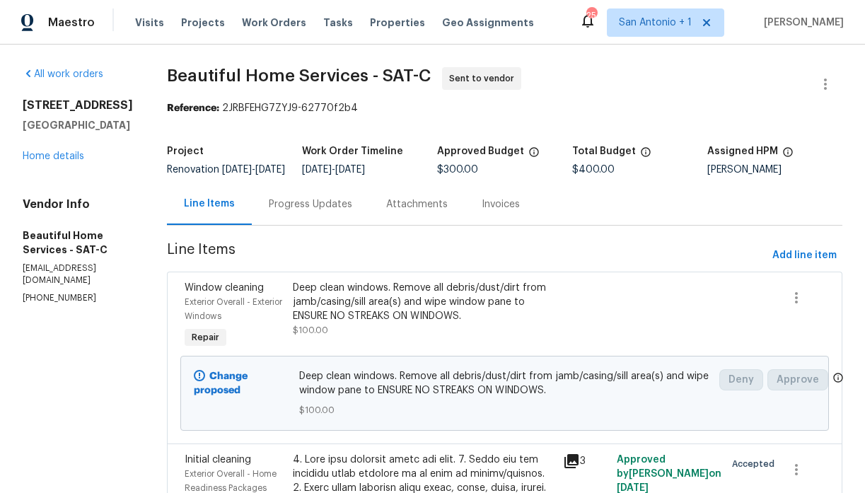
click at [313, 211] on div "Progress Updates" at bounding box center [310, 204] width 83 height 14
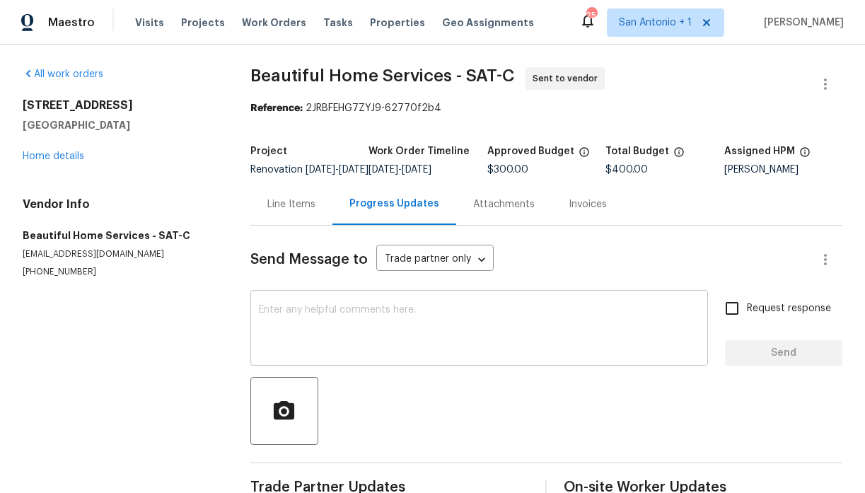
click at [357, 314] on div "x ​" at bounding box center [478, 329] width 457 height 72
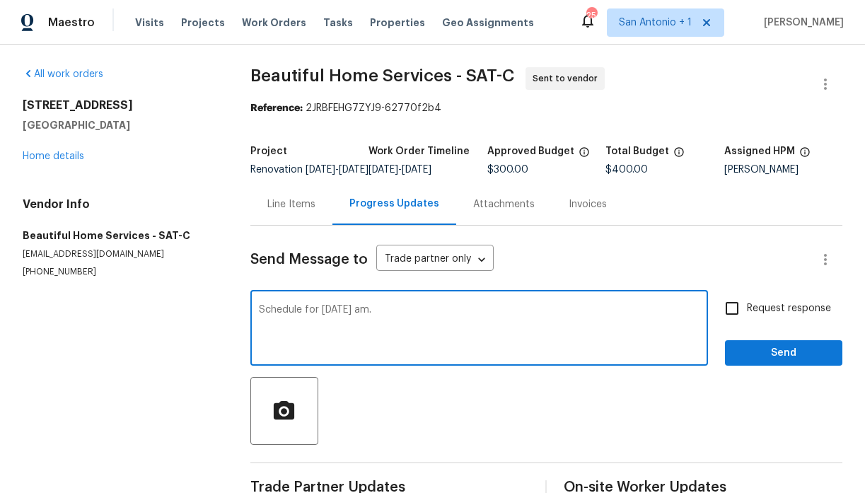
type textarea "Schedule for [DATE] am."
click at [776, 359] on span "Send" at bounding box center [783, 353] width 95 height 18
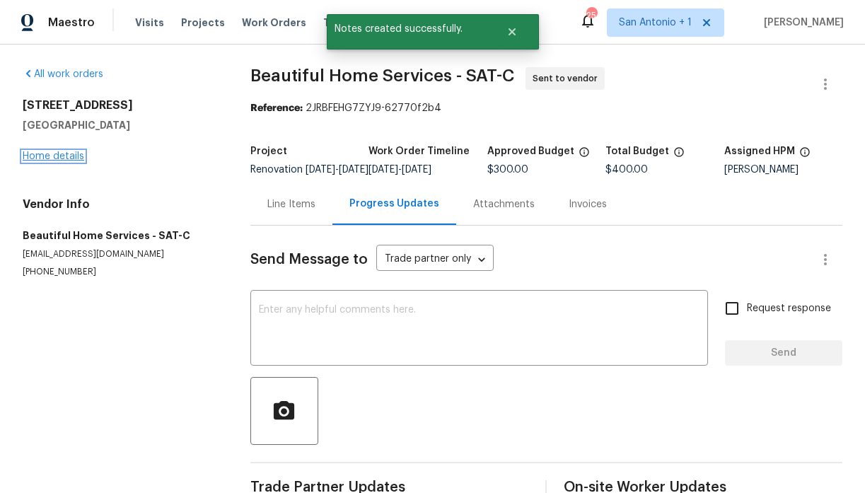
click at [57, 157] on link "Home details" at bounding box center [54, 156] width 62 height 10
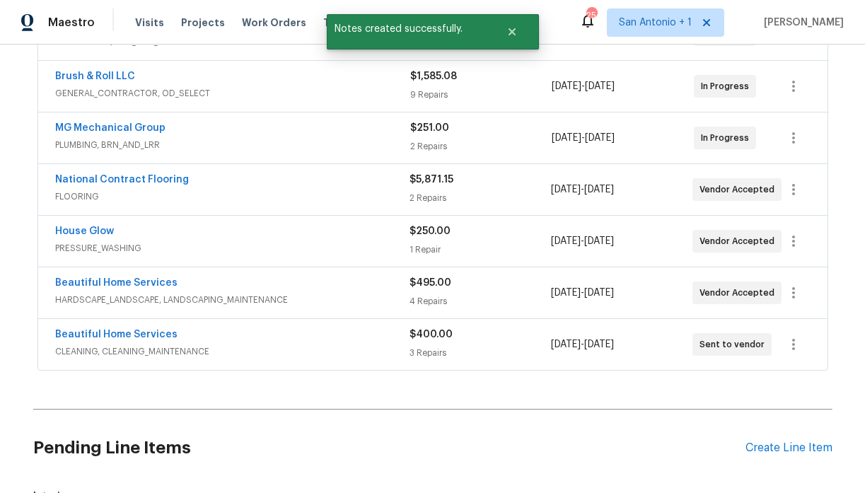
scroll to position [414, 0]
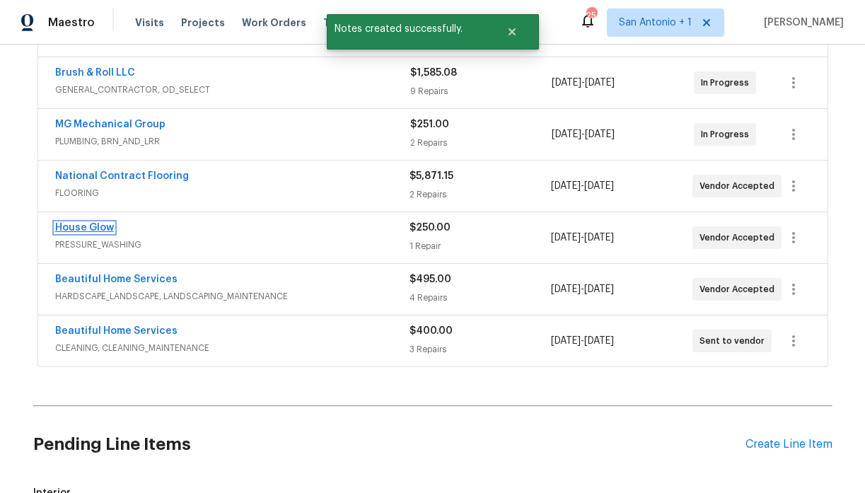
click at [90, 224] on link "House Glow" at bounding box center [84, 228] width 59 height 10
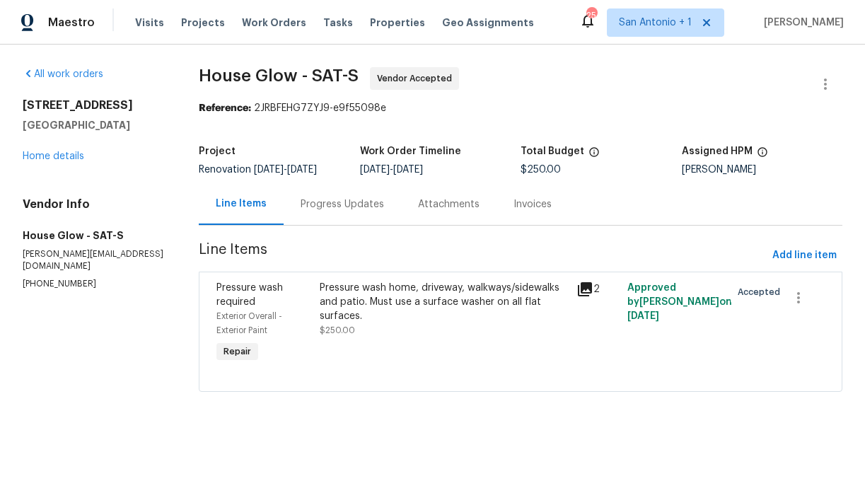
click at [350, 209] on div "Progress Updates" at bounding box center [341, 204] width 83 height 14
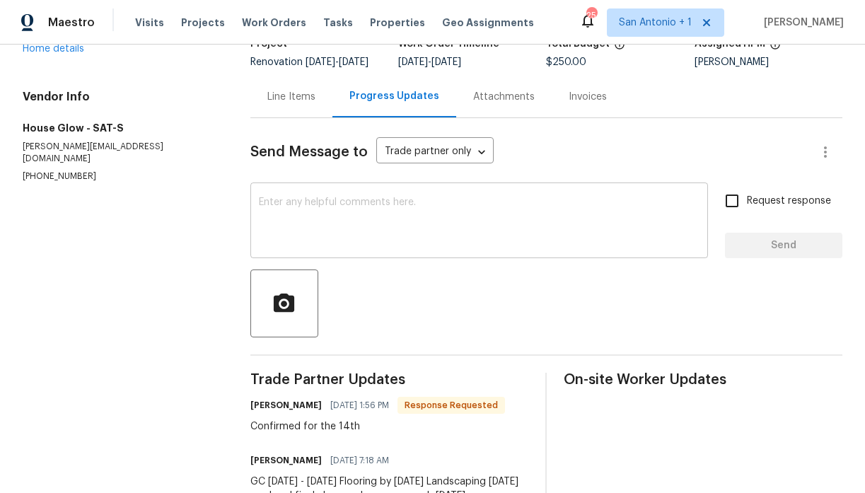
scroll to position [53, 0]
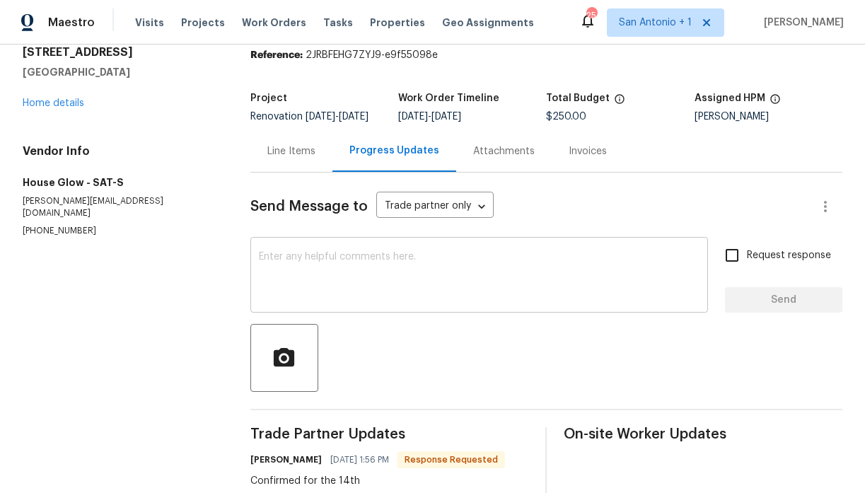
click at [359, 255] on div "x ​" at bounding box center [478, 276] width 457 height 72
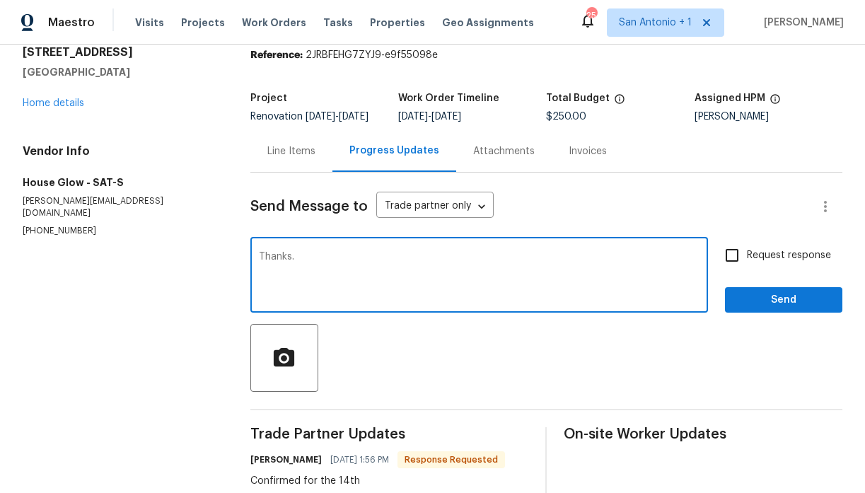
type textarea "Thanks."
click at [785, 306] on span "Send" at bounding box center [783, 300] width 95 height 18
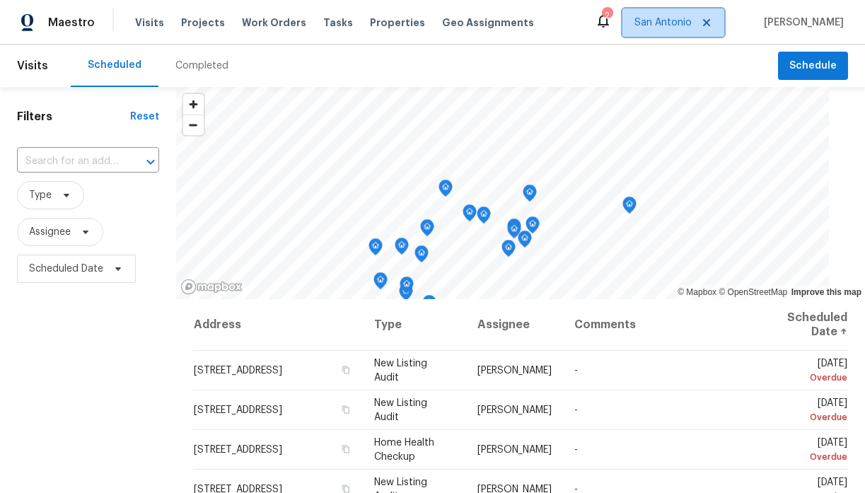
click at [682, 21] on span "San Antonio" at bounding box center [662, 23] width 57 height 14
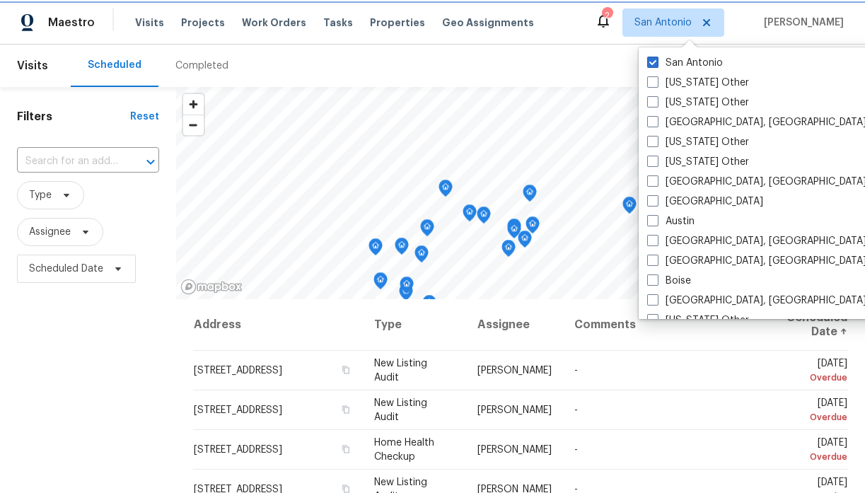
click at [710, 22] on icon at bounding box center [706, 22] width 7 height 7
checkbox input "false"
checkbox input "true"
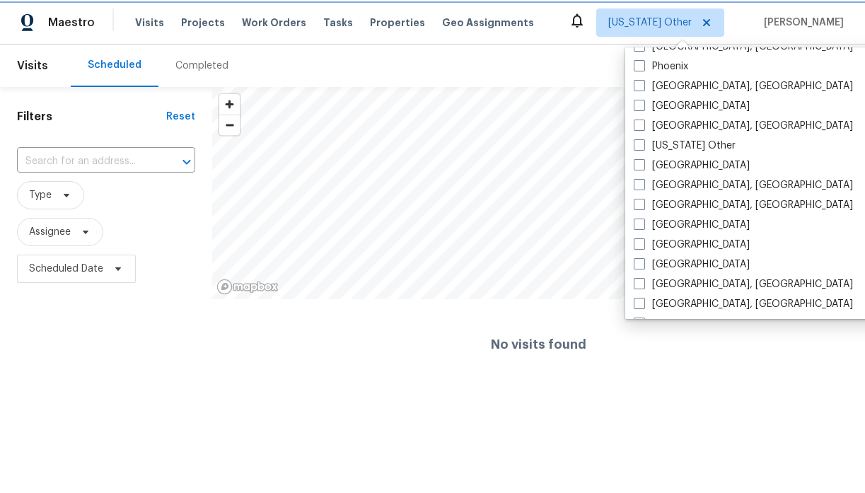
scroll to position [1702, 0]
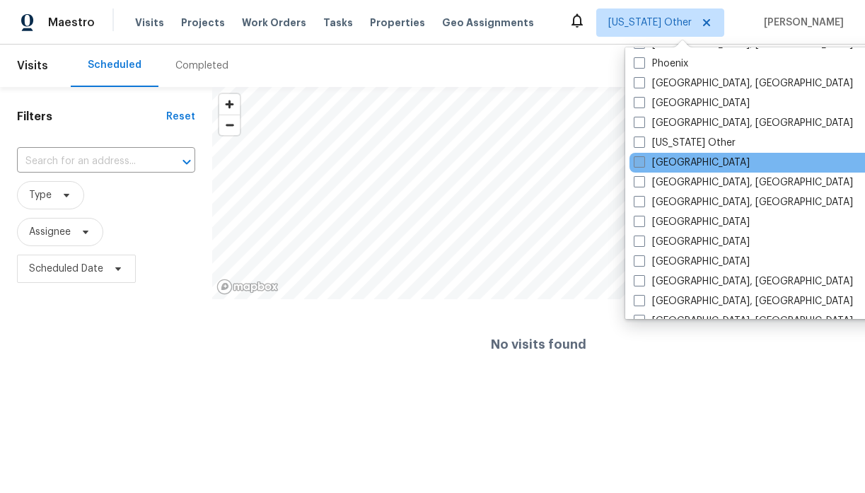
click at [662, 160] on label "Raleigh" at bounding box center [691, 163] width 116 height 14
click at [643, 160] on input "Raleigh" at bounding box center [637, 160] width 9 height 9
checkbox input "true"
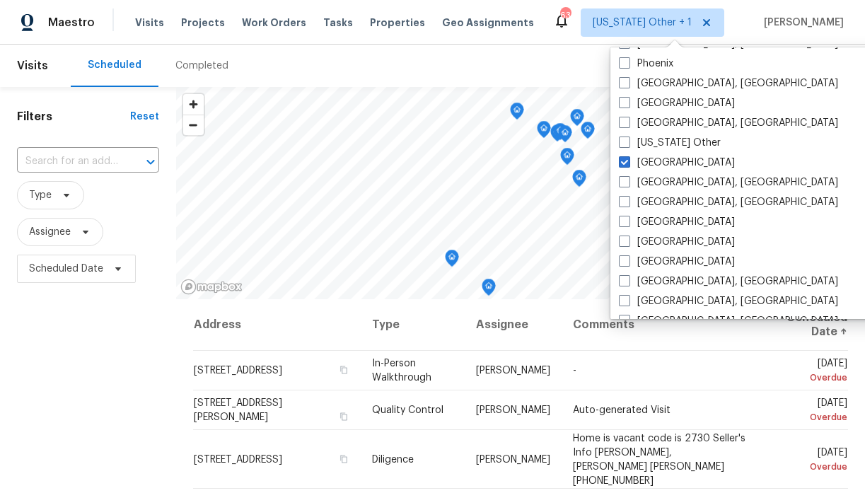
click at [577, 41] on div "Maestro Visits Projects Work Orders Tasks Properties Geo Assignments 63 Alabama…" at bounding box center [432, 22] width 865 height 45
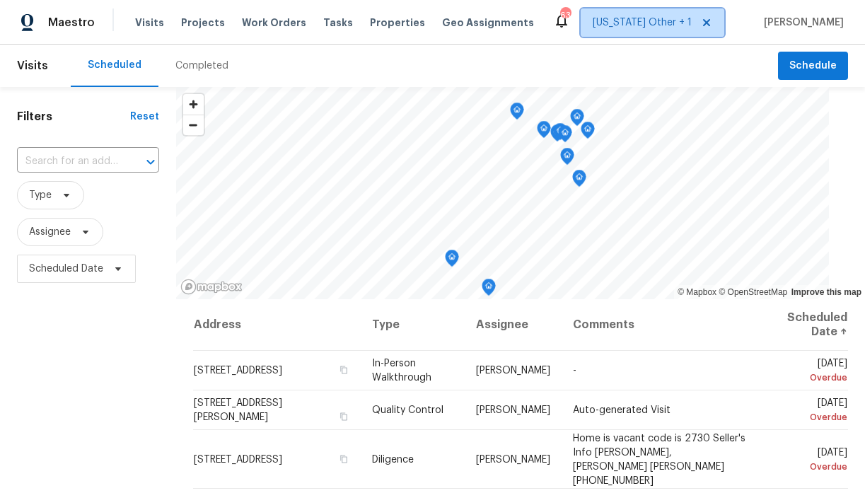
click at [691, 19] on span "Alabama Other + 1" at bounding box center [641, 23] width 99 height 14
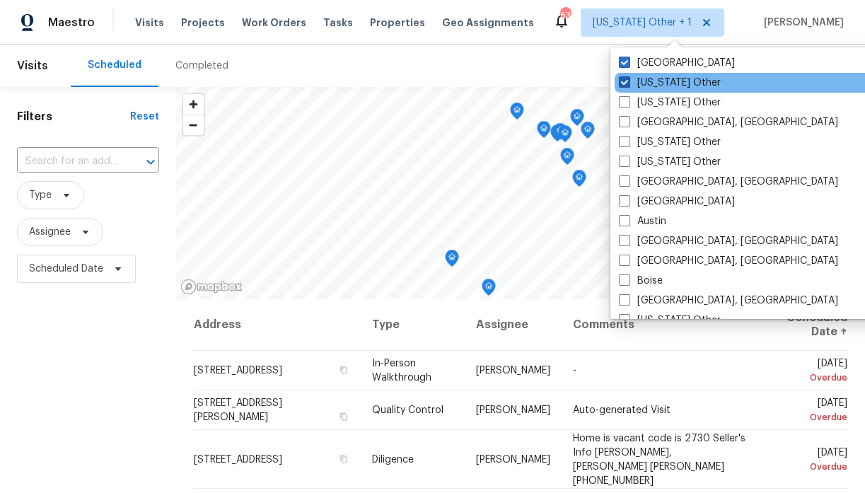
click at [623, 81] on span at bounding box center [624, 81] width 11 height 11
click at [623, 81] on input "Alabama Other" at bounding box center [623, 80] width 9 height 9
checkbox input "false"
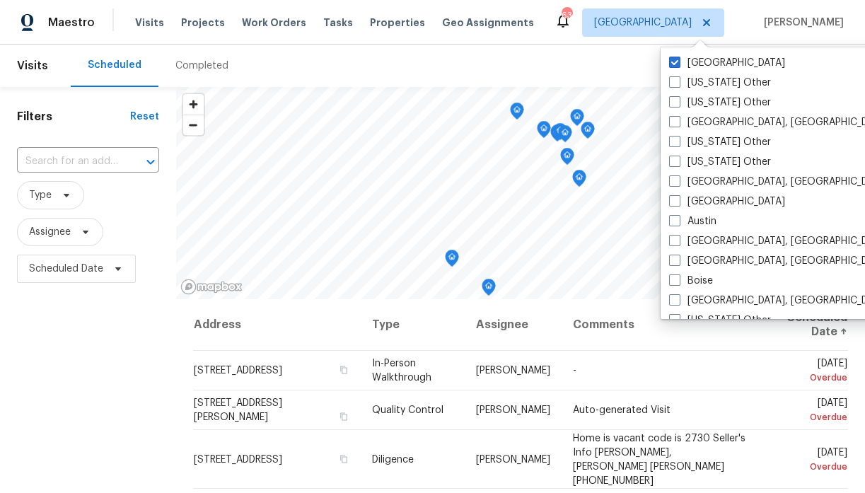
click at [604, 64] on div "Scheduled Completed" at bounding box center [424, 66] width 707 height 42
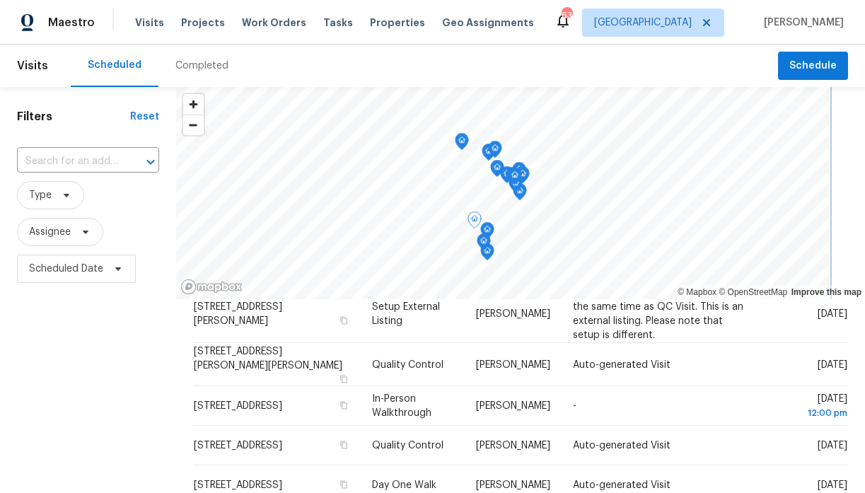
scroll to position [1450, 0]
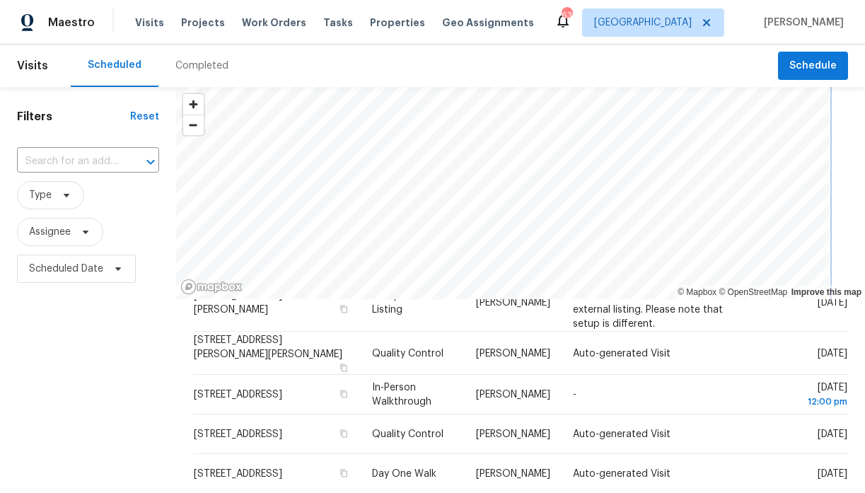
click at [440, 74] on div "Visits Scheduled Completed Schedule Filters Reset ​ Type Assignee Scheduled Dat…" at bounding box center [432, 269] width 865 height 448
click at [710, 23] on icon at bounding box center [706, 22] width 7 height 7
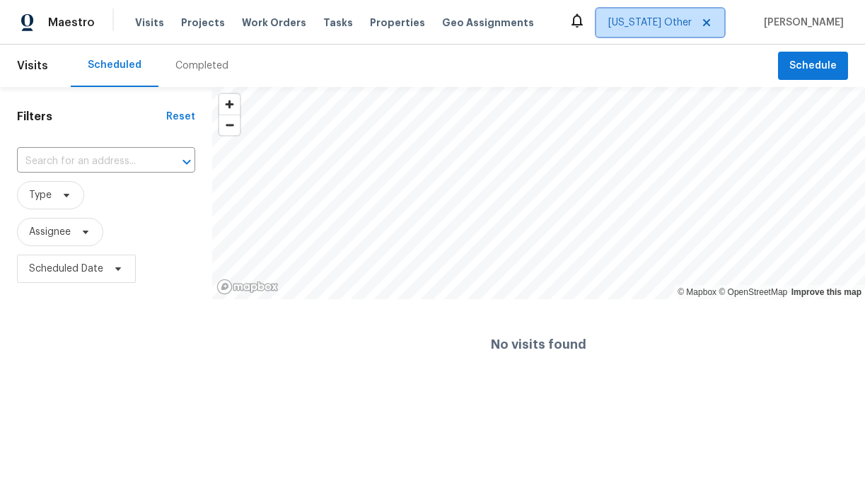
click at [710, 24] on icon at bounding box center [706, 22] width 7 height 7
click at [691, 24] on span "Alabama Other" at bounding box center [649, 23] width 83 height 14
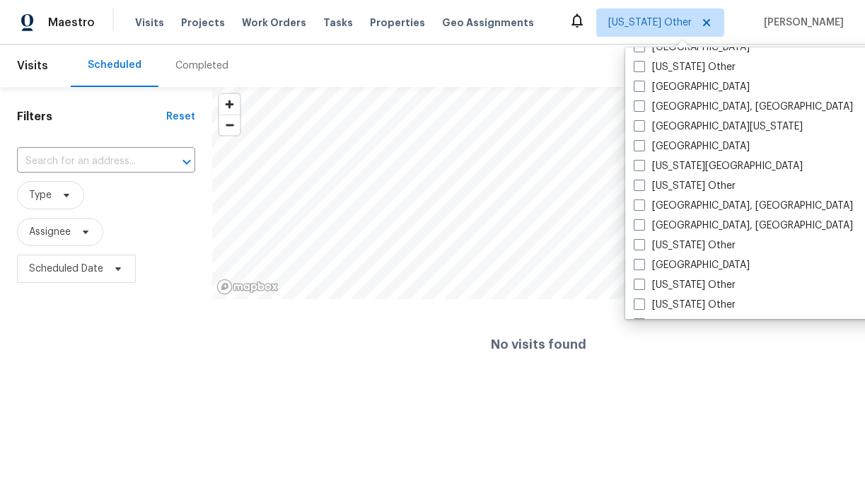
scroll to position [514, 0]
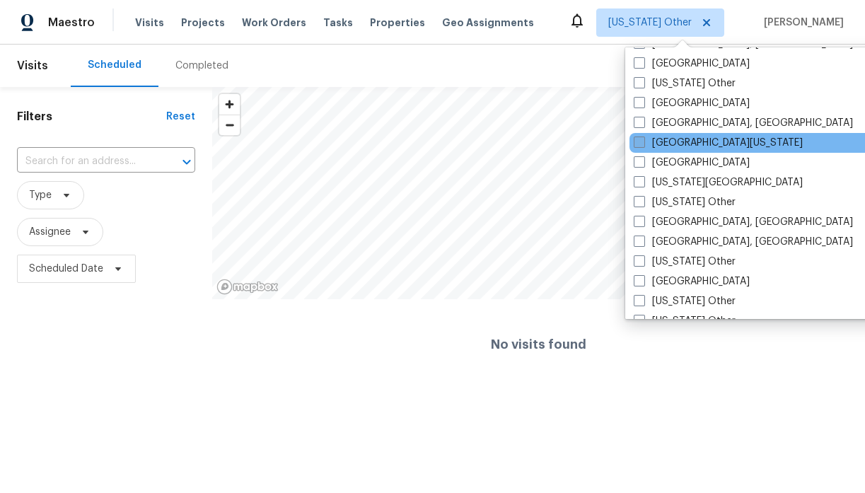
click at [666, 147] on label "East Texas" at bounding box center [717, 143] width 169 height 14
click at [643, 145] on input "East Texas" at bounding box center [637, 140] width 9 height 9
checkbox input "true"
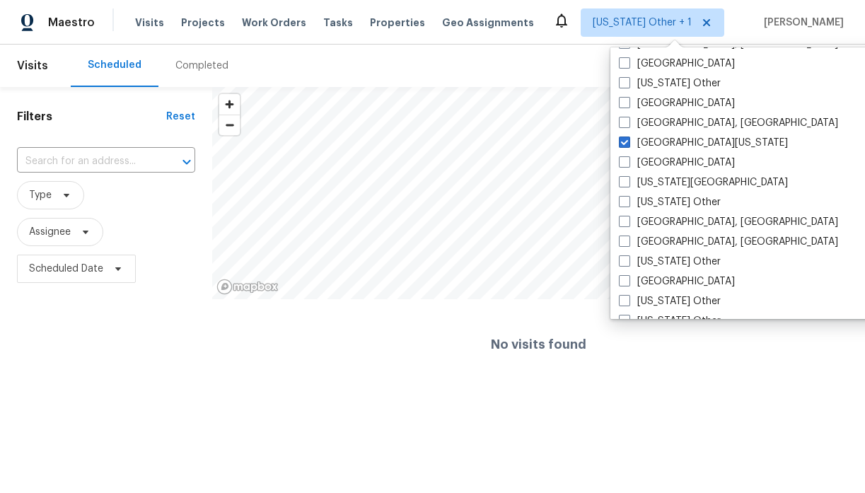
click at [568, 65] on div "Scheduled Completed" at bounding box center [424, 66] width 707 height 42
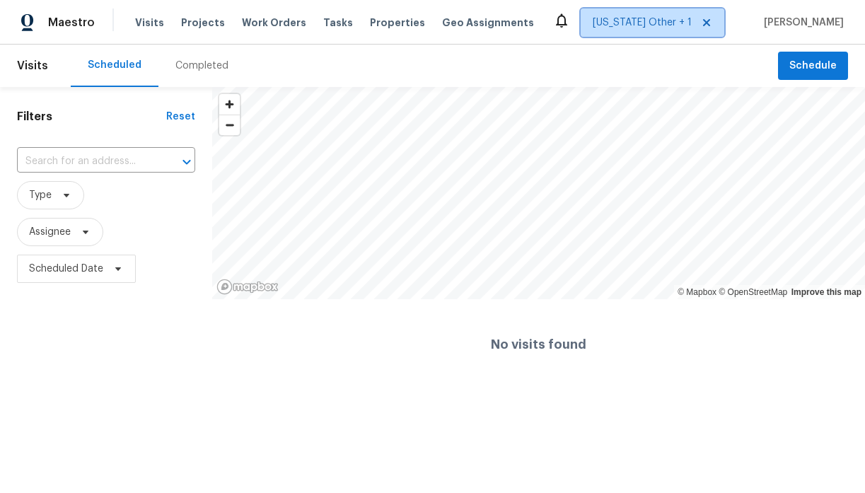
click at [670, 23] on span "Alabama Other + 1" at bounding box center [641, 23] width 99 height 14
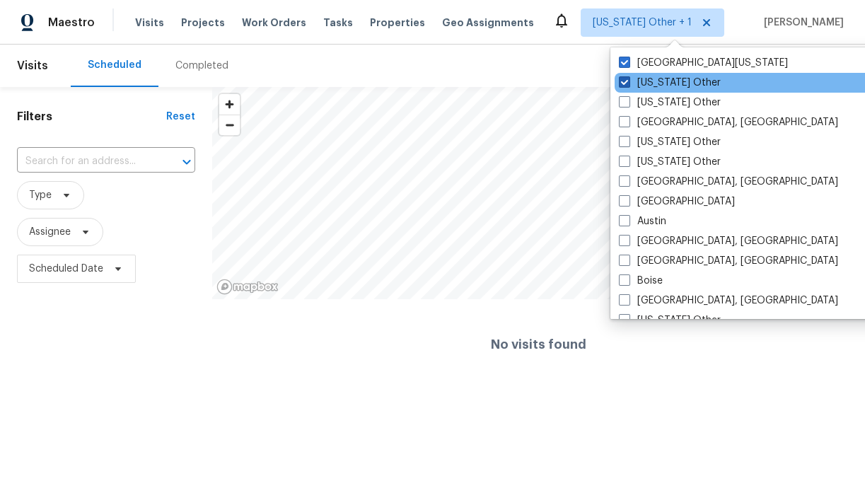
click at [627, 82] on span at bounding box center [624, 81] width 11 height 11
click at [627, 82] on input "Alabama Other" at bounding box center [623, 80] width 9 height 9
checkbox input "false"
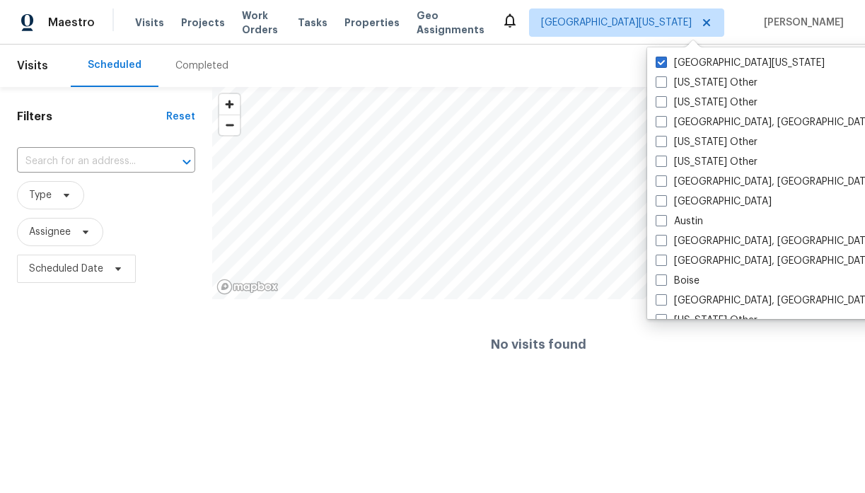
click at [592, 58] on div "Scheduled Completed" at bounding box center [424, 66] width 707 height 42
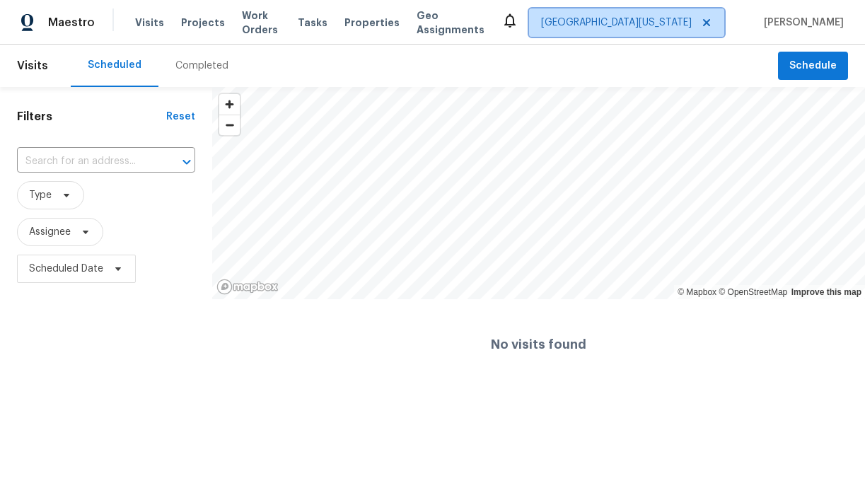
click at [691, 23] on span "East Texas" at bounding box center [616, 23] width 151 height 14
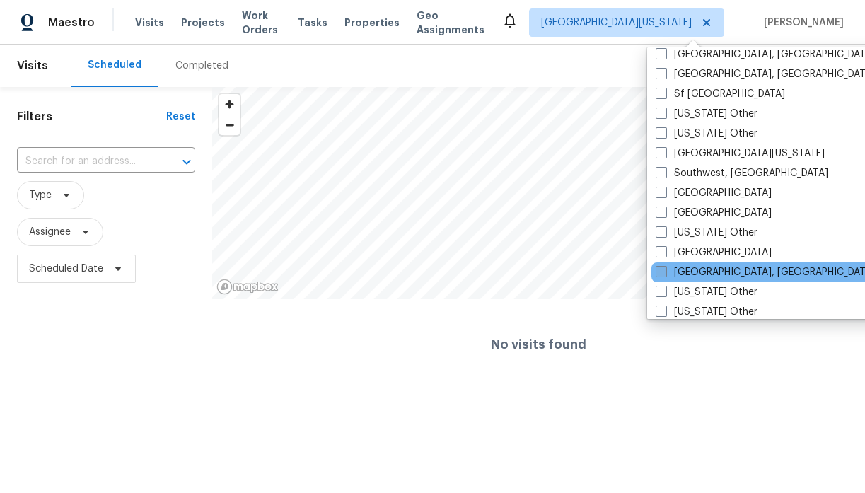
scroll to position [1940, 0]
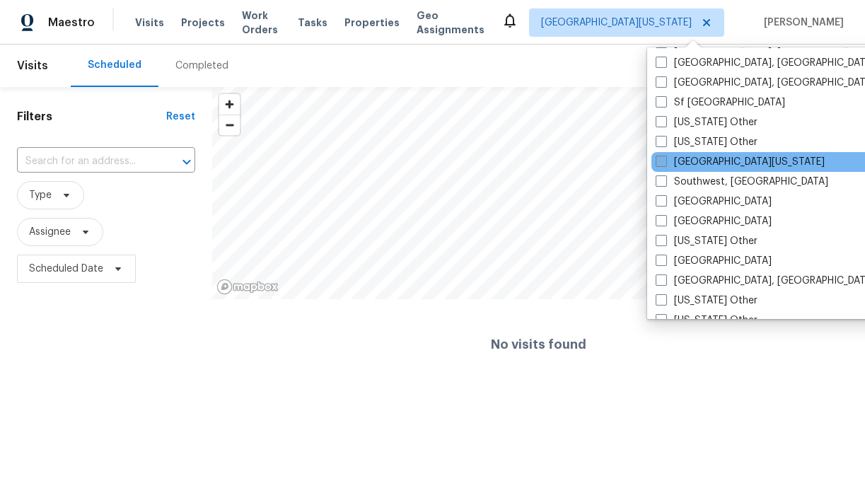
click at [684, 160] on label "South Texas" at bounding box center [739, 162] width 169 height 14
click at [665, 160] on input "South Texas" at bounding box center [659, 159] width 9 height 9
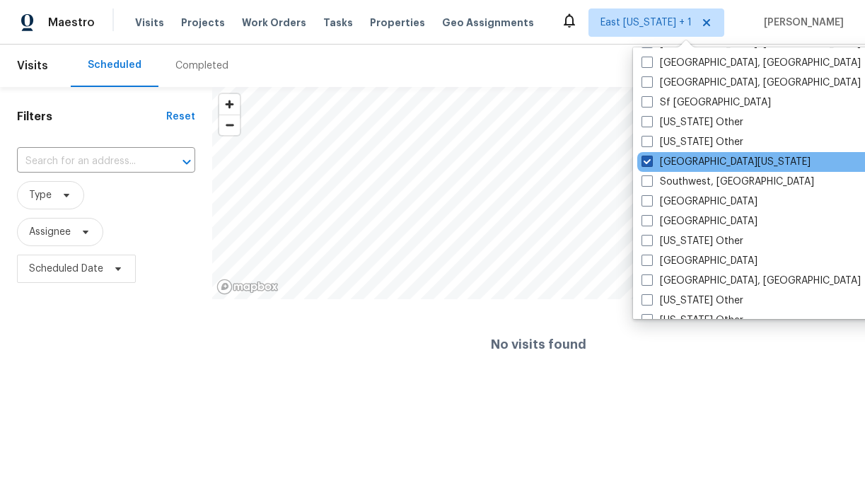
click at [675, 160] on label "South Texas" at bounding box center [725, 162] width 169 height 14
click at [650, 160] on input "South Texas" at bounding box center [645, 159] width 9 height 9
checkbox input "false"
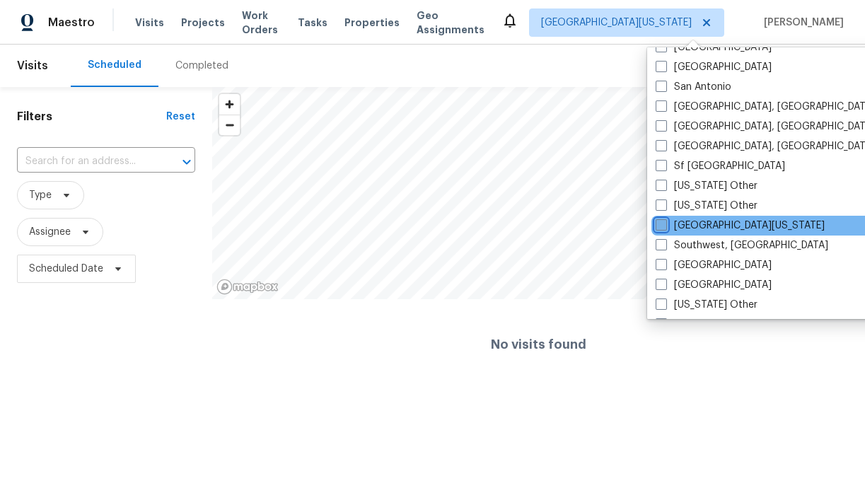
scroll to position [1869, 0]
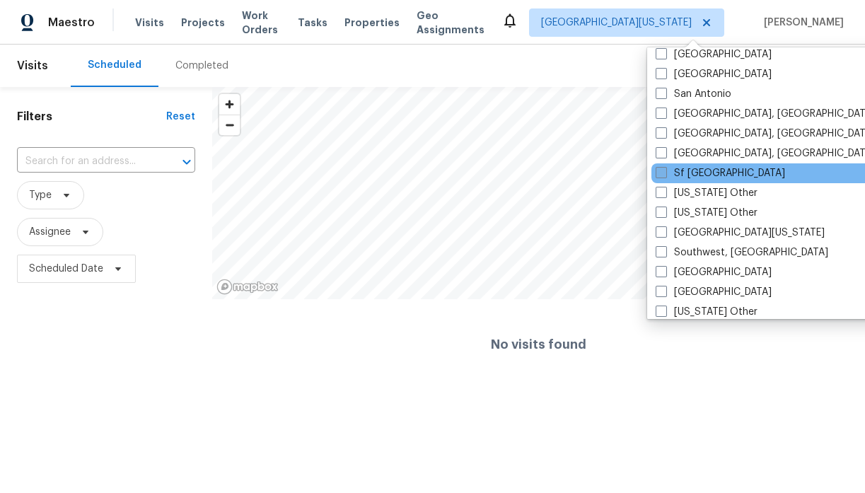
click at [684, 175] on label "Sf Bay Area" at bounding box center [719, 173] width 129 height 14
click at [665, 175] on input "Sf Bay Area" at bounding box center [659, 170] width 9 height 9
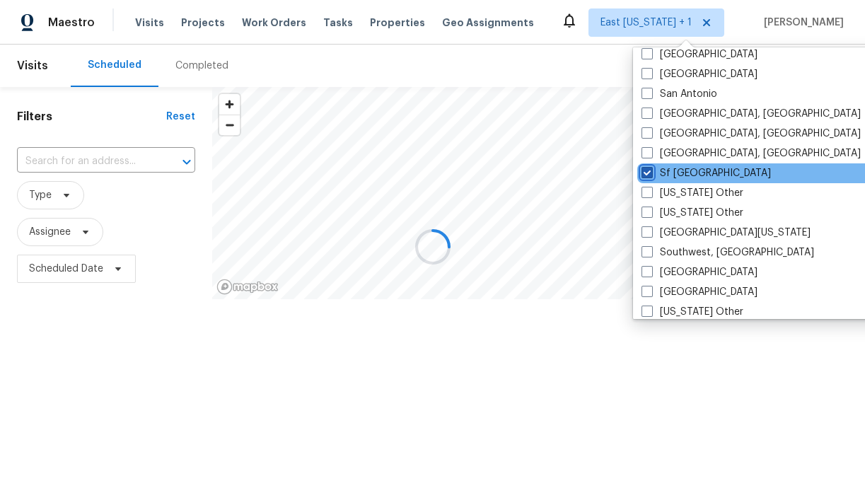
scroll to position [183, 0]
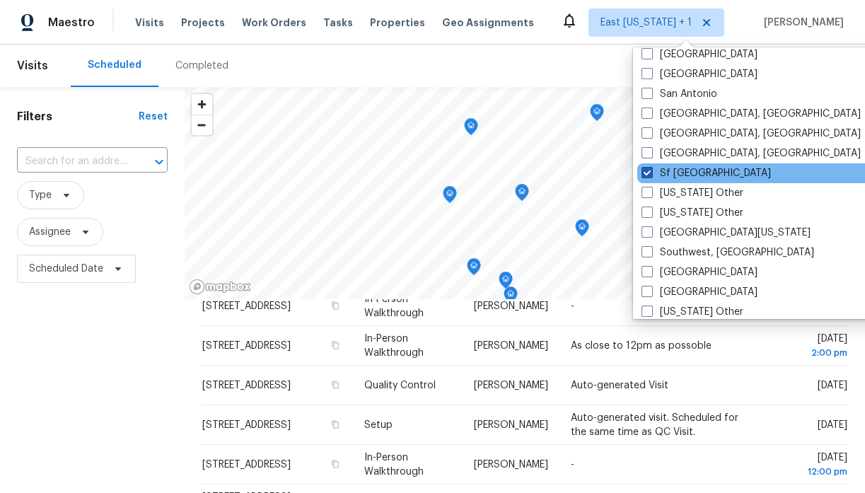
click at [684, 175] on label "Sf Bay Area" at bounding box center [705, 173] width 129 height 14
click at [650, 175] on input "Sf Bay Area" at bounding box center [645, 170] width 9 height 9
checkbox input "false"
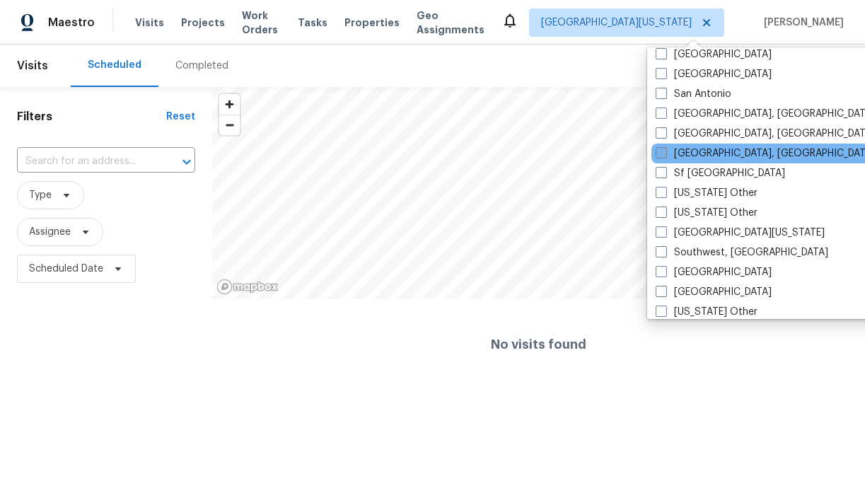
click at [689, 153] on label "Seattle, WA" at bounding box center [764, 153] width 219 height 14
click at [665, 153] on input "Seattle, WA" at bounding box center [659, 150] width 9 height 9
checkbox input "true"
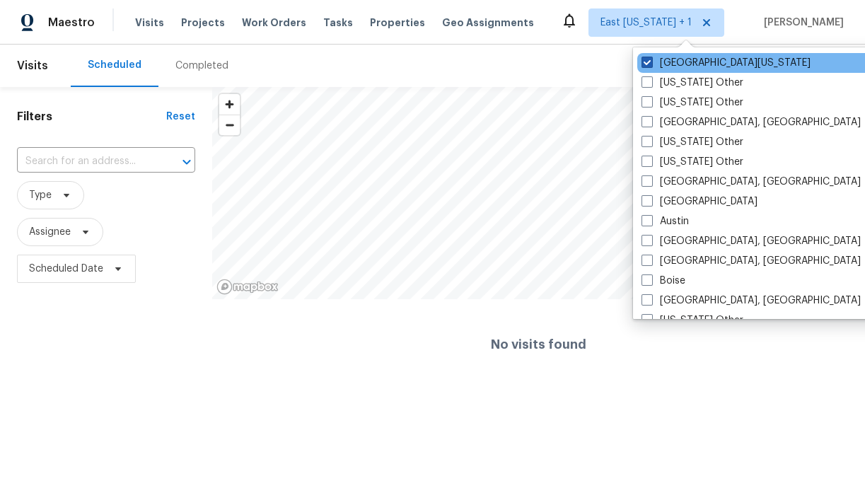
click at [680, 64] on label "East Texas" at bounding box center [725, 63] width 169 height 14
click at [650, 64] on input "East Texas" at bounding box center [645, 60] width 9 height 9
checkbox input "false"
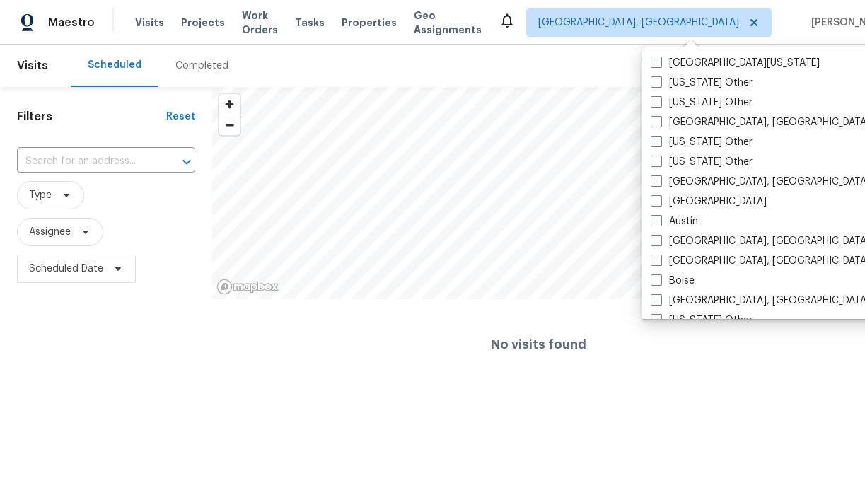
click at [602, 70] on div "Scheduled Completed" at bounding box center [424, 66] width 707 height 42
